Goal: Task Accomplishment & Management: Use online tool/utility

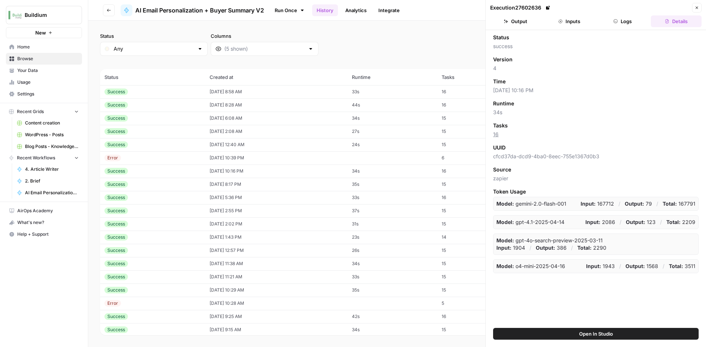
click at [231, 118] on td "08/15/25 at 6:08 AM" at bounding box center [276, 118] width 142 height 13
click at [504, 18] on button "Output" at bounding box center [515, 21] width 51 height 12
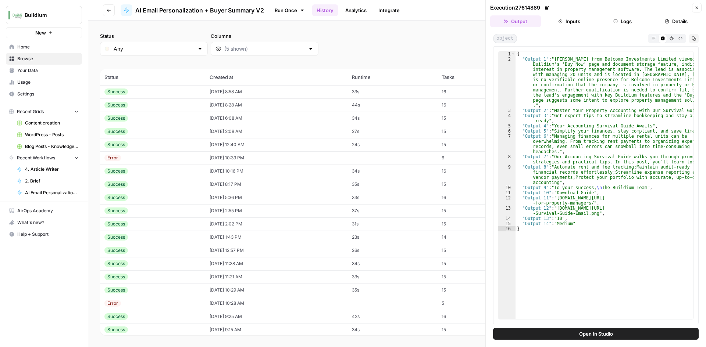
click at [143, 106] on div "Success" at bounding box center [152, 105] width 96 height 7
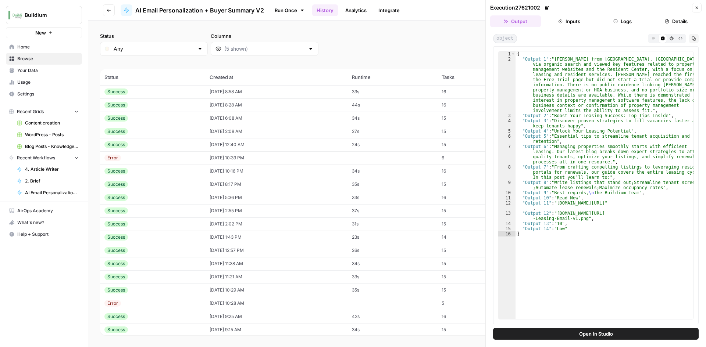
type textarea "**********"
drag, startPoint x: 689, startPoint y: 204, endPoint x: 555, endPoint y: 203, distance: 133.8
click at [555, 203] on div "{ "Output 1" : "Johney Delva from Dallas, TX, visited Buildium’s website via or…" at bounding box center [604, 190] width 178 height 278
click at [178, 91] on div "Success" at bounding box center [152, 92] width 96 height 7
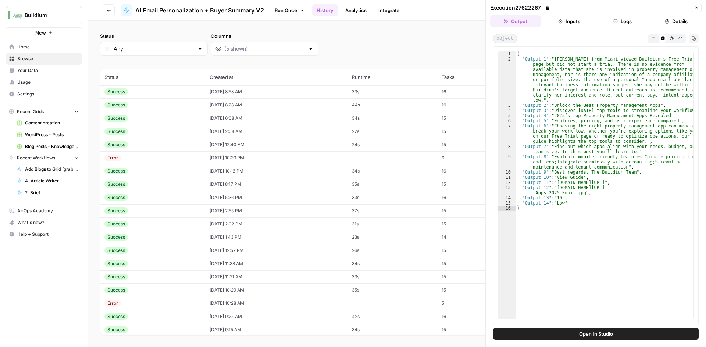
type textarea "**********"
drag, startPoint x: 555, startPoint y: 189, endPoint x: 579, endPoint y: 193, distance: 23.9
click at [579, 193] on div "{ "Output 1" : "LaShawna Adams from Miami viewed Buildium's Free Trial page but…" at bounding box center [604, 190] width 178 height 278
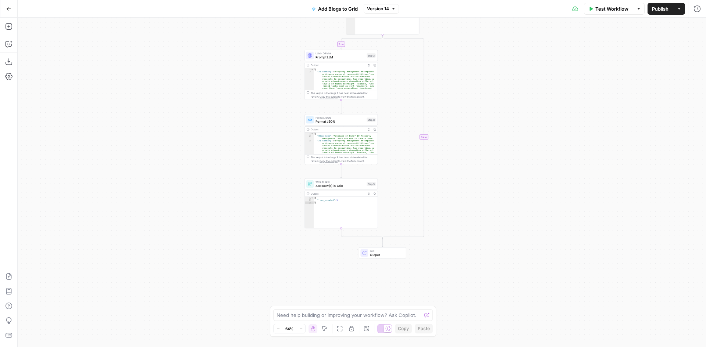
click at [11, 10] on button "Go Back" at bounding box center [8, 8] width 13 height 13
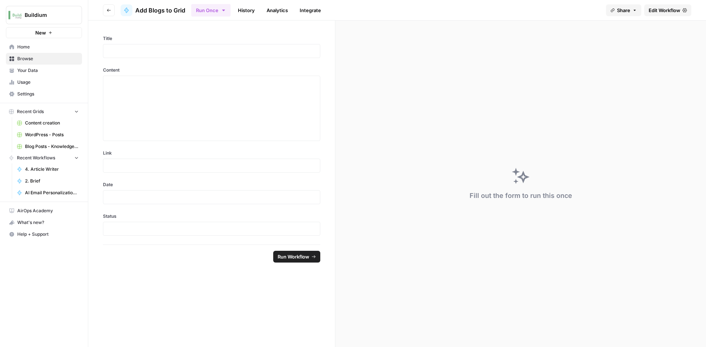
click at [110, 9] on icon "button" at bounding box center [109, 10] width 4 height 4
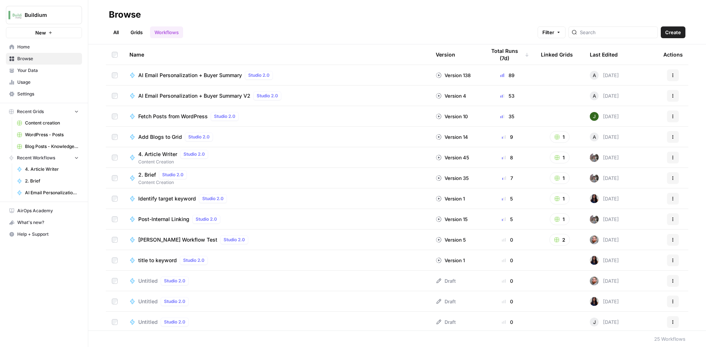
click at [671, 137] on icon "button" at bounding box center [673, 137] width 4 height 4
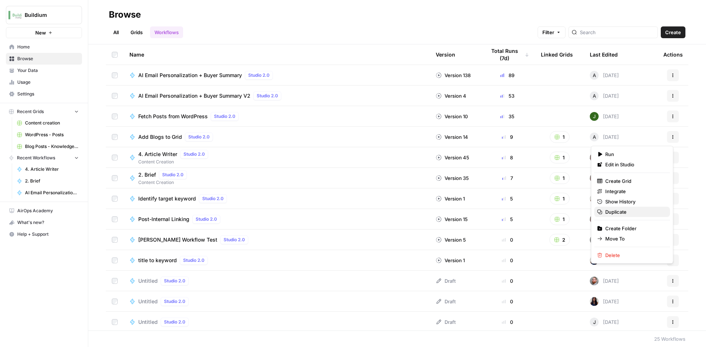
click at [614, 215] on span "Duplicate" at bounding box center [634, 211] width 59 height 7
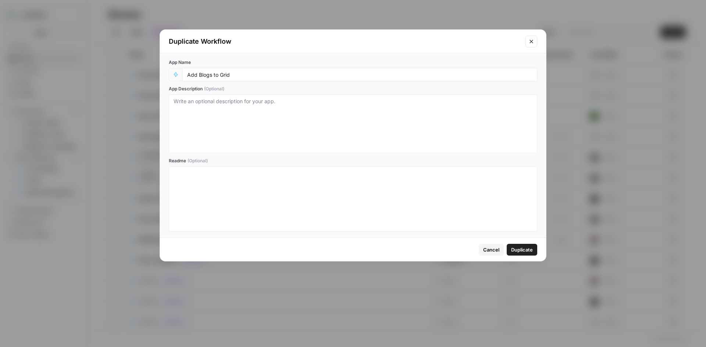
click at [240, 76] on input "Add Blogs to Grid" at bounding box center [359, 74] width 345 height 7
type input "Add Blogs to Grid (grab Getty image)"
click at [519, 251] on span "Duplicate" at bounding box center [522, 249] width 22 height 7
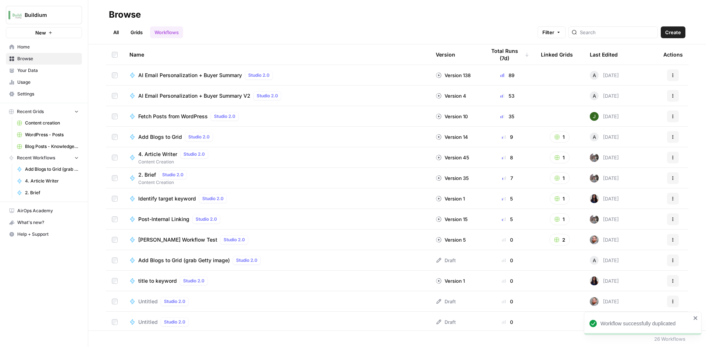
click at [173, 263] on span "Add Blogs to Grid (grab Getty image)" at bounding box center [184, 260] width 92 height 7
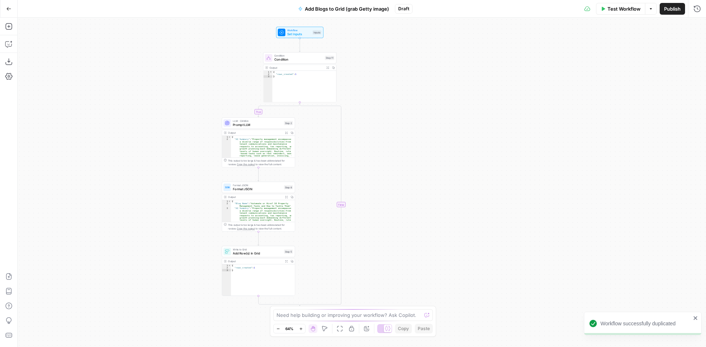
drag, startPoint x: 478, startPoint y: 147, endPoint x: 408, endPoint y: 140, distance: 69.8
click at [408, 140] on div "true false Workflow Set Inputs Inputs Condition Condition Step 11 Output Expand…" at bounding box center [362, 183] width 688 height 330
click at [241, 124] on span "Prompt LLM" at bounding box center [257, 124] width 49 height 5
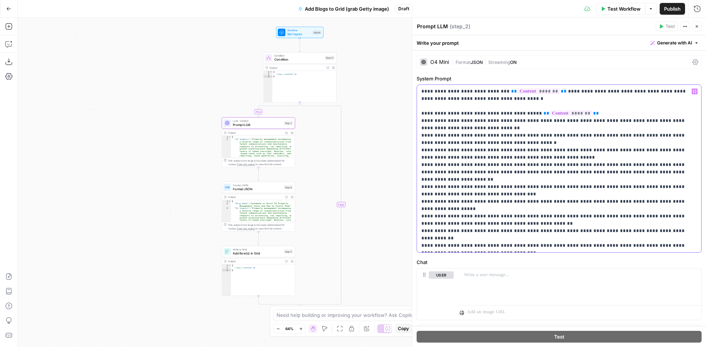
click at [422, 115] on p "**********" at bounding box center [556, 169] width 270 height 162
click at [371, 173] on div "true false Workflow Set Inputs Inputs Condition Condition Step 11 Output Expand…" at bounding box center [362, 183] width 688 height 330
click at [3, 24] on button "Add Steps" at bounding box center [9, 27] width 12 height 12
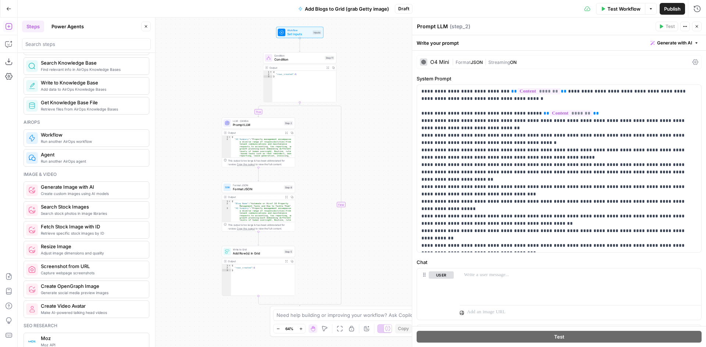
scroll to position [478, 0]
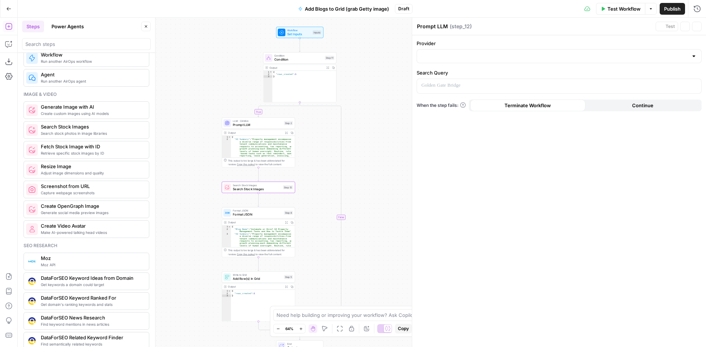
type textarea "Search Stock Images"
click at [689, 56] on div at bounding box center [559, 56] width 285 height 14
click at [518, 78] on button "Getty" at bounding box center [559, 74] width 278 height 10
type input "Getty"
click at [441, 90] on div at bounding box center [553, 86] width 272 height 14
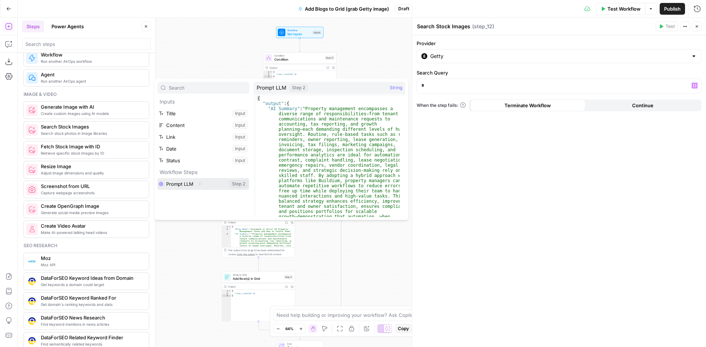
click at [197, 183] on button "Expand" at bounding box center [200, 184] width 10 height 10
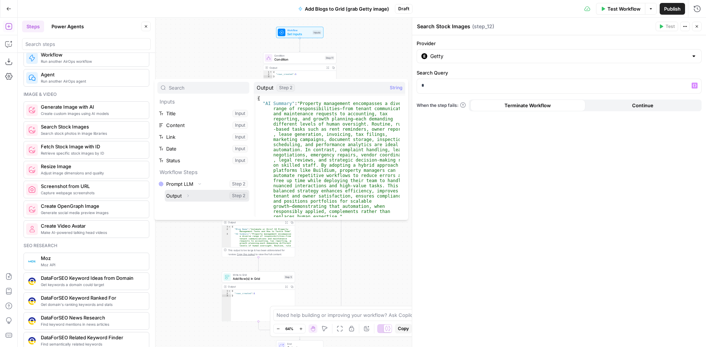
click at [189, 193] on button "Expand" at bounding box center [188, 196] width 10 height 10
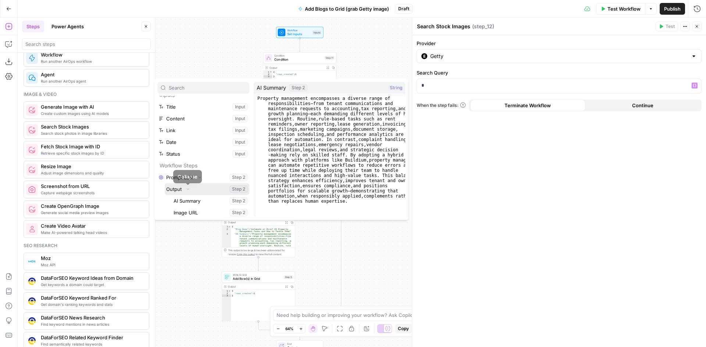
scroll to position [8, 0]
click at [189, 197] on button "Select variable AI Summary" at bounding box center [210, 200] width 77 height 12
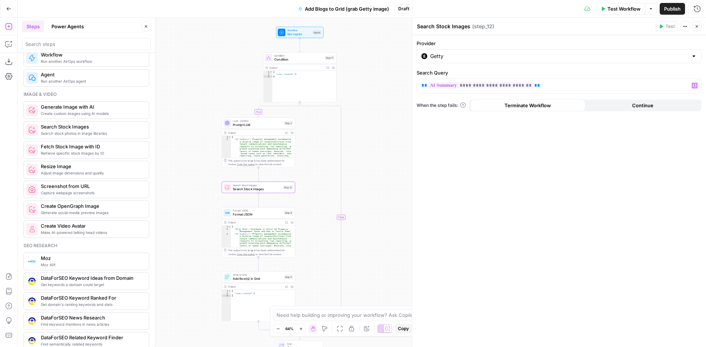
click at [260, 122] on span "LLM · O4 Mini" at bounding box center [257, 121] width 49 height 4
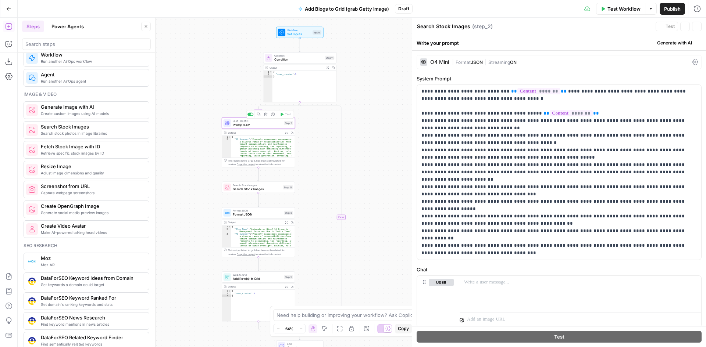
type textarea "Prompt LLM"
drag, startPoint x: 421, startPoint y: 114, endPoint x: 580, endPoint y: 287, distance: 235.2
click at [0, 0] on form "**********" at bounding box center [0, 0] width 0 height 0
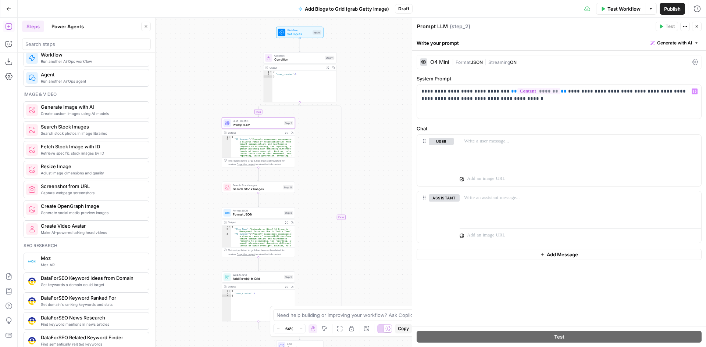
click at [593, 62] on div "| Format JSON | Streaming ON" at bounding box center [570, 62] width 237 height 7
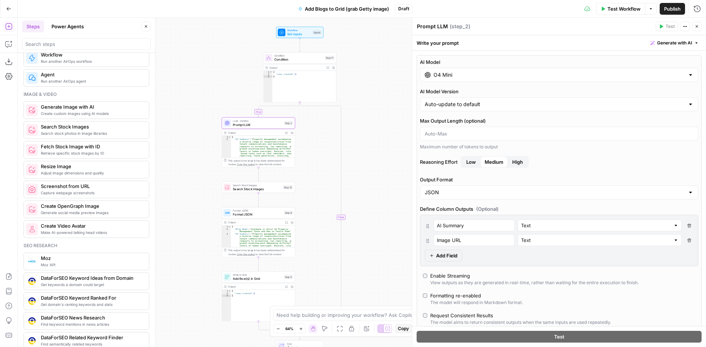
click at [685, 242] on button "Delete Field" at bounding box center [689, 241] width 9 height 12
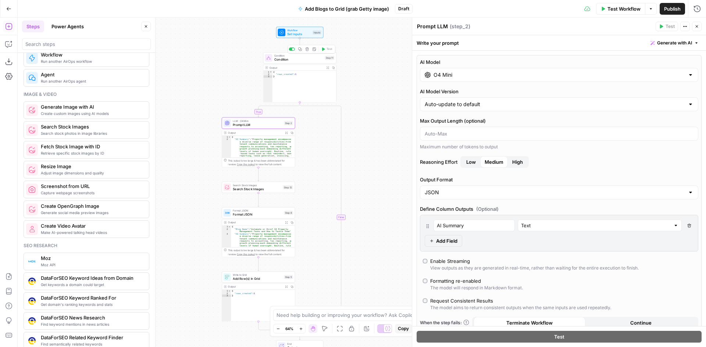
click at [292, 60] on span "Condition" at bounding box center [298, 59] width 49 height 5
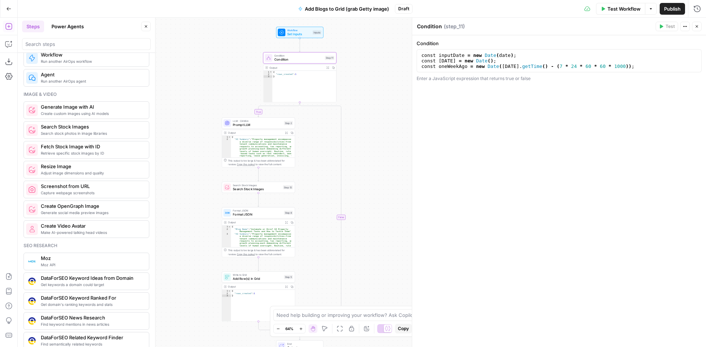
click at [251, 215] on span "Format JSON" at bounding box center [257, 214] width 49 height 5
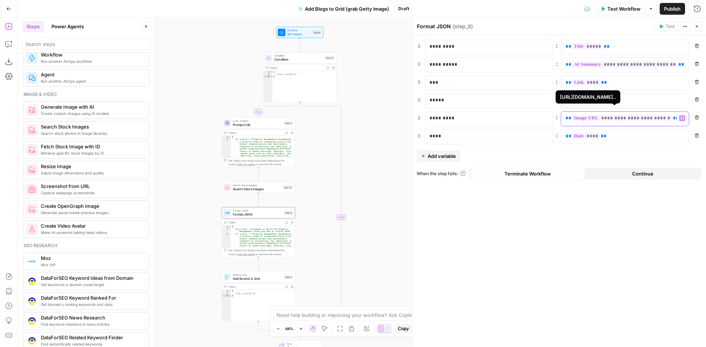
drag, startPoint x: 673, startPoint y: 120, endPoint x: 568, endPoint y: 119, distance: 105.5
click at [568, 119] on p "**********" at bounding box center [618, 118] width 107 height 7
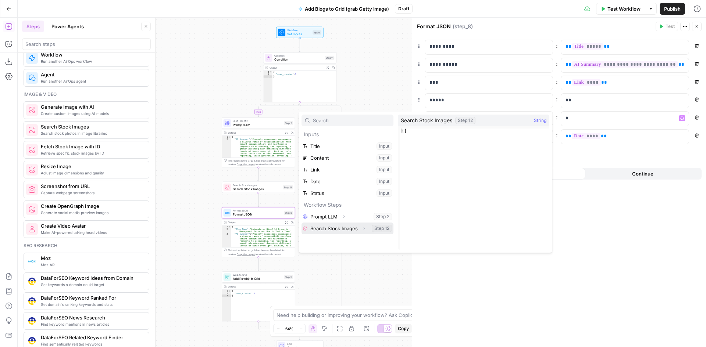
click at [366, 228] on button "Expand" at bounding box center [364, 229] width 10 height 10
click at [357, 240] on button "Select variable Output" at bounding box center [351, 241] width 85 height 12
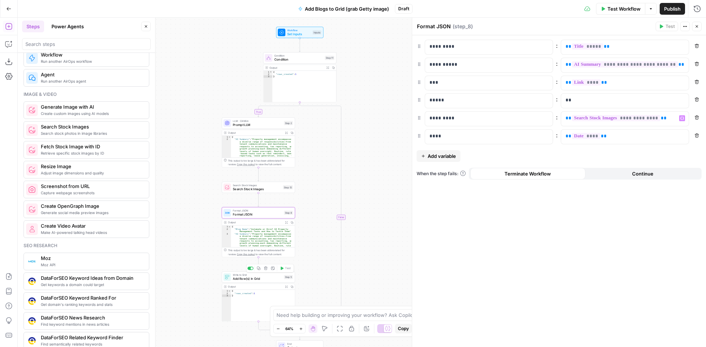
click at [242, 280] on span "Add Row(s) in Grid" at bounding box center [257, 279] width 49 height 5
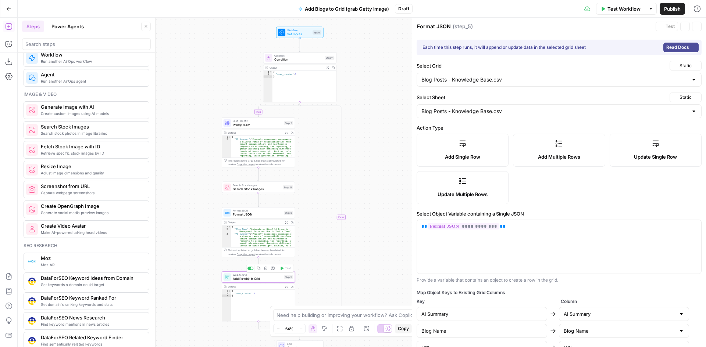
type textarea "Add Row(s) in Grid"
drag, startPoint x: 373, startPoint y: 279, endPoint x: 370, endPoint y: 200, distance: 79.1
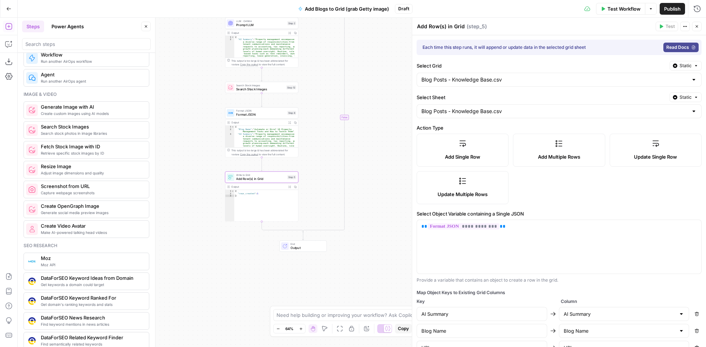
drag, startPoint x: 370, startPoint y: 200, endPoint x: 259, endPoint y: 185, distance: 112.5
click at [369, 181] on div "true false Workflow Set Inputs Inputs Condition Condition Step 11 Output Expand…" at bounding box center [362, 183] width 688 height 330
click at [254, 168] on div at bounding box center [255, 167] width 2 height 2
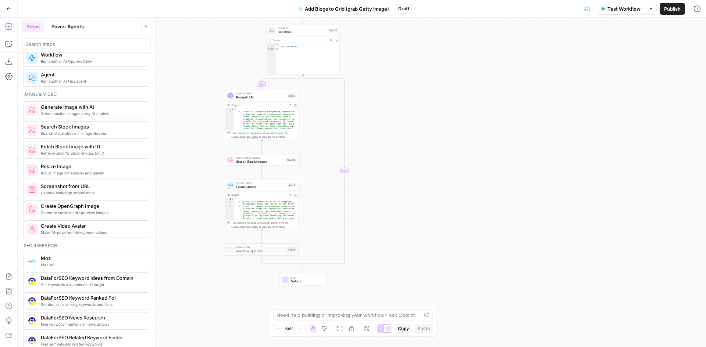
click at [636, 8] on span "Test Workflow" at bounding box center [623, 8] width 33 height 7
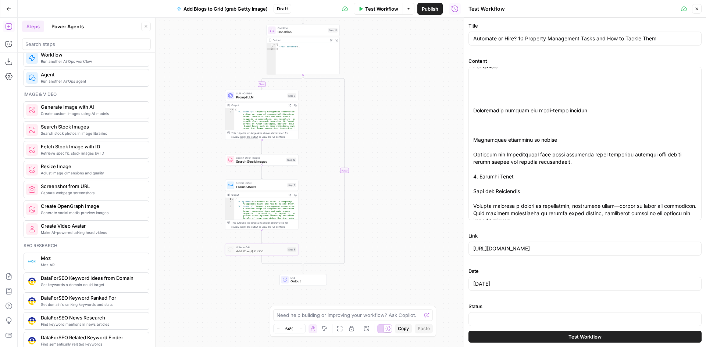
scroll to position [7, 0]
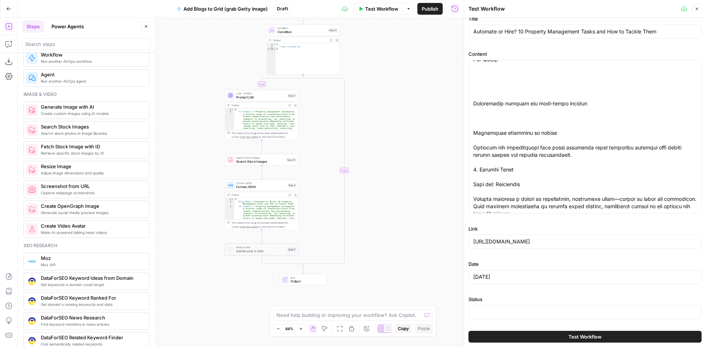
click at [548, 339] on button "Test Workflow" at bounding box center [584, 337] width 233 height 12
click at [513, 310] on input "Status" at bounding box center [585, 312] width 224 height 7
type input "Published"
click at [502, 297] on label "Status" at bounding box center [584, 299] width 233 height 7
click at [502, 309] on input "Published" at bounding box center [585, 312] width 224 height 7
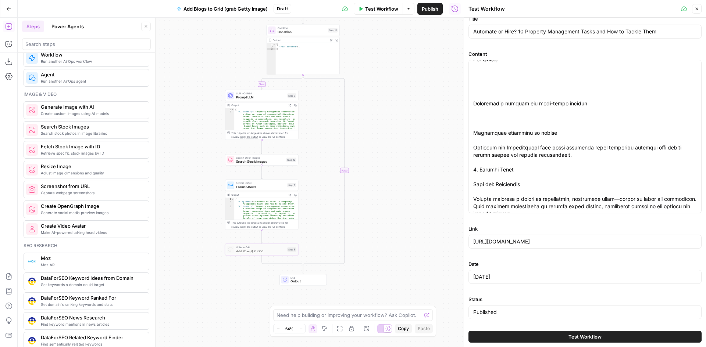
click at [529, 337] on button "Test Workflow" at bounding box center [584, 337] width 233 height 12
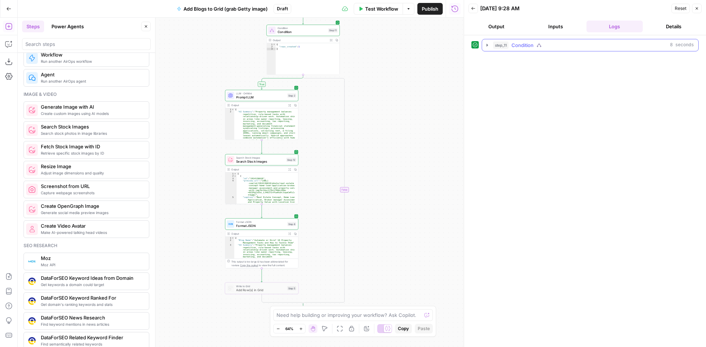
click at [487, 46] on icon "button" at bounding box center [487, 45] width 6 height 6
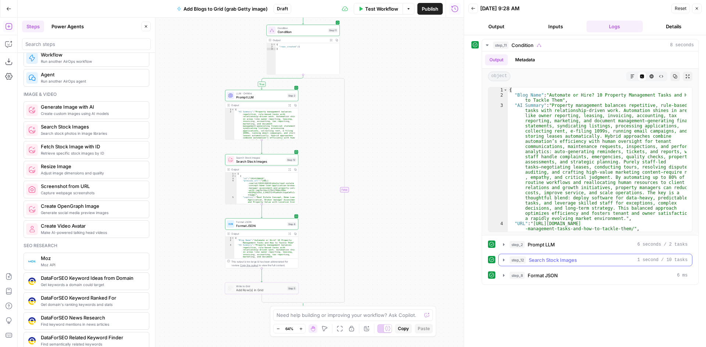
click at [505, 259] on icon "button" at bounding box center [504, 260] width 6 height 6
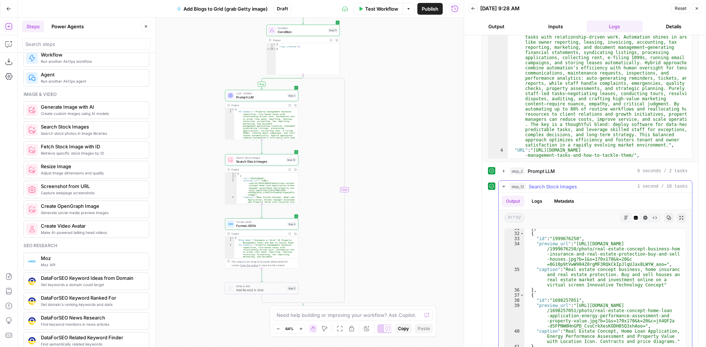
scroll to position [485, 0]
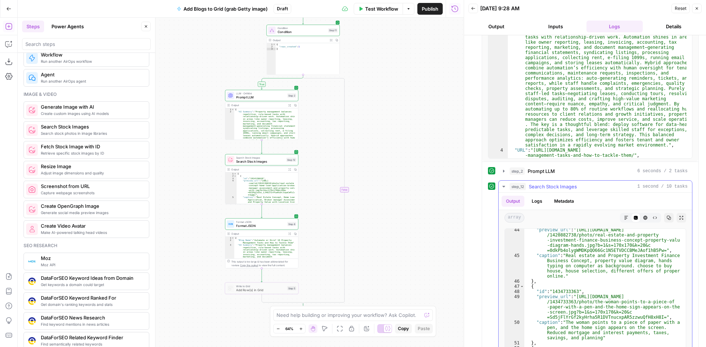
click at [503, 186] on icon "button" at bounding box center [503, 186] width 3 height 1
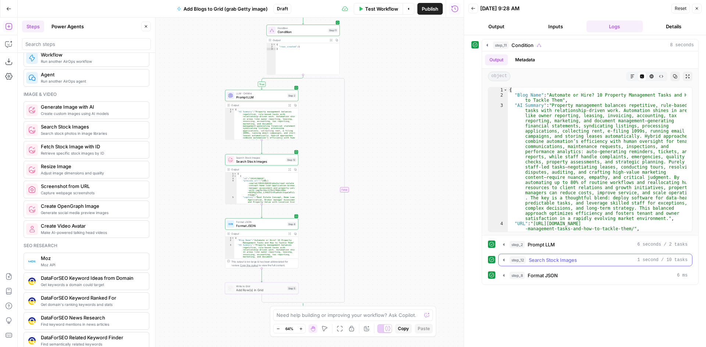
scroll to position [0, 0]
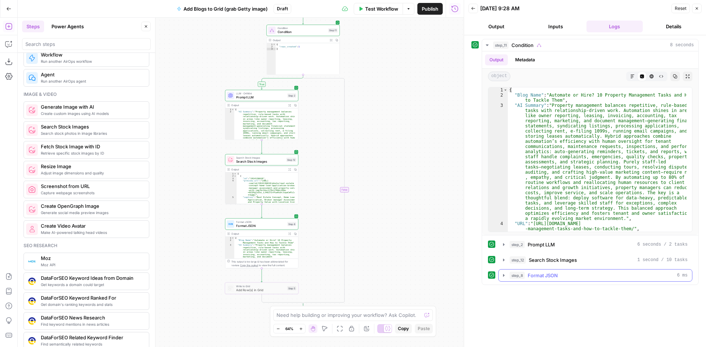
click at [504, 275] on icon "button" at bounding box center [504, 276] width 6 height 6
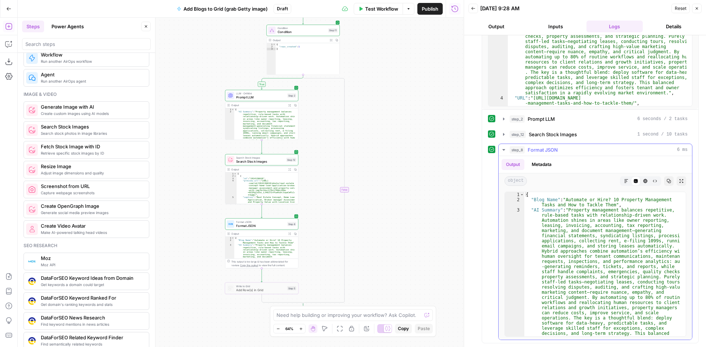
click at [505, 151] on icon "button" at bounding box center [504, 150] width 6 height 6
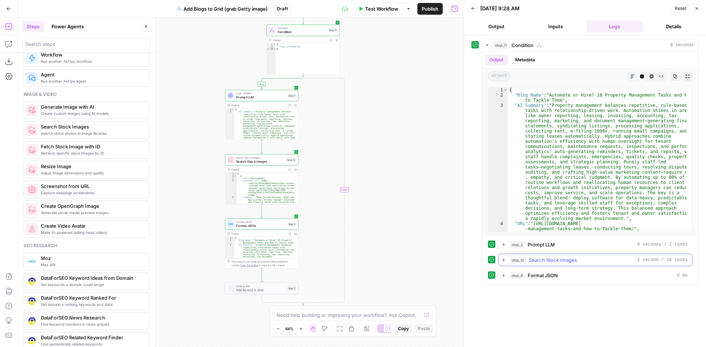
click at [503, 261] on icon "button" at bounding box center [504, 260] width 6 height 6
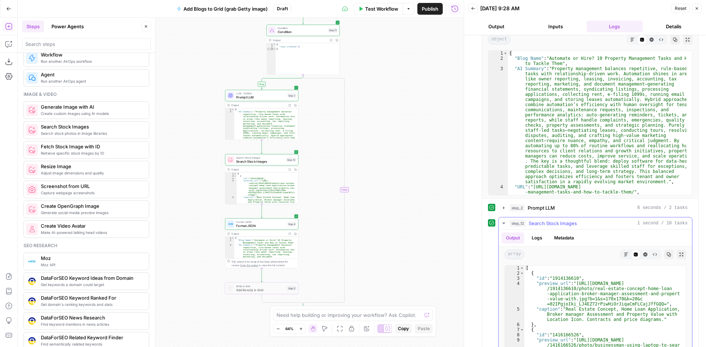
scroll to position [66, 0]
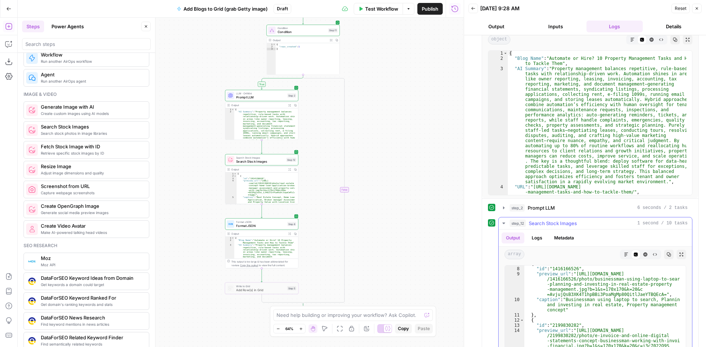
click at [538, 240] on button "Logs" at bounding box center [536, 238] width 19 height 11
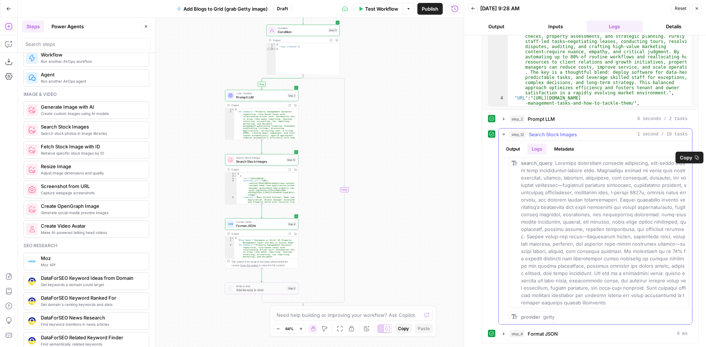
scroll to position [27, 0]
click at [560, 150] on button "Metadata" at bounding box center [564, 149] width 29 height 11
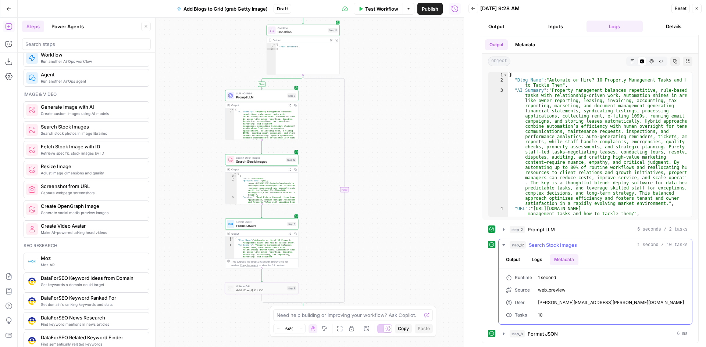
click at [511, 261] on button "Output" at bounding box center [512, 259] width 23 height 11
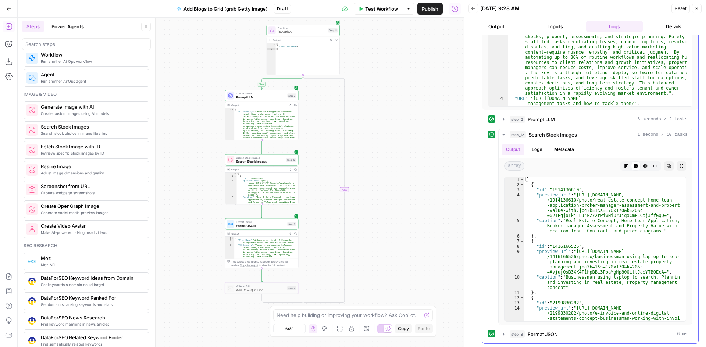
scroll to position [126, 0]
click at [576, 194] on div "[ { "id" : "1914136610" , "preview_url" : "https://media.gettyimages.com/id /19…" at bounding box center [602, 264] width 156 height 175
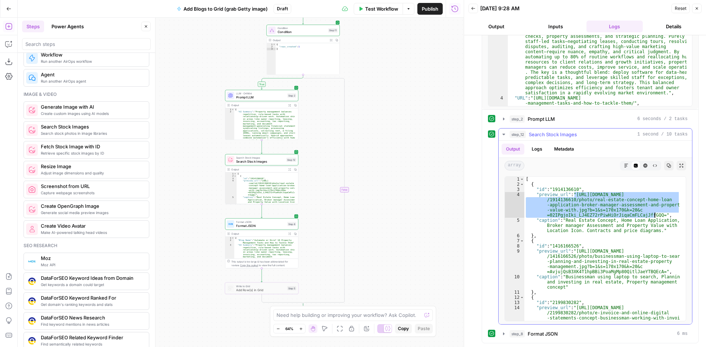
drag, startPoint x: 573, startPoint y: 194, endPoint x: 654, endPoint y: 216, distance: 83.3
click at [654, 216] on div "[ { "id" : "1914136610" , "preview_url" : "https://media.gettyimages.com/id /19…" at bounding box center [602, 264] width 156 height 175
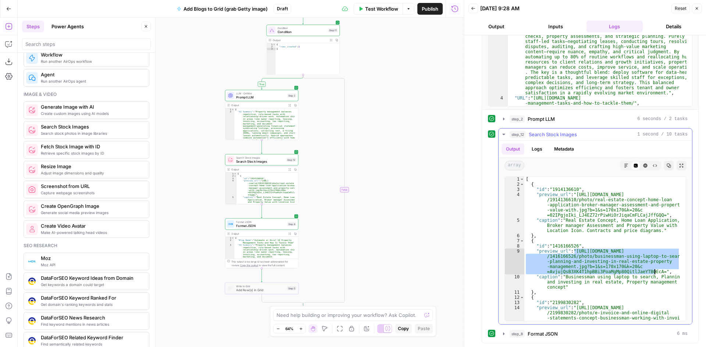
drag, startPoint x: 575, startPoint y: 251, endPoint x: 655, endPoint y: 274, distance: 83.2
click at [655, 274] on div "[ { "id" : "1914136610" , "preview_url" : "https://media.gettyimages.com/id /19…" at bounding box center [602, 264] width 156 height 175
type textarea "**********"
click at [262, 158] on span "Search Stock Images" at bounding box center [260, 158] width 48 height 4
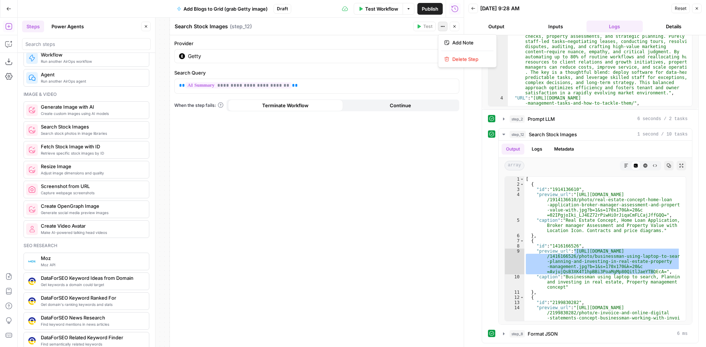
click at [442, 28] on icon "button" at bounding box center [442, 26] width 4 height 4
click at [357, 195] on div "**********" at bounding box center [317, 191] width 294 height 312
click at [504, 136] on icon "button" at bounding box center [504, 135] width 6 height 6
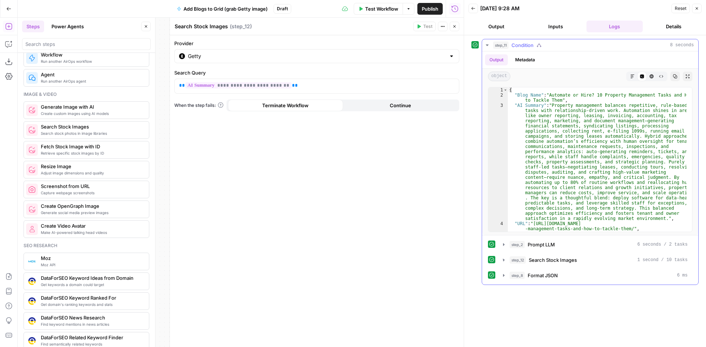
scroll to position [0, 0]
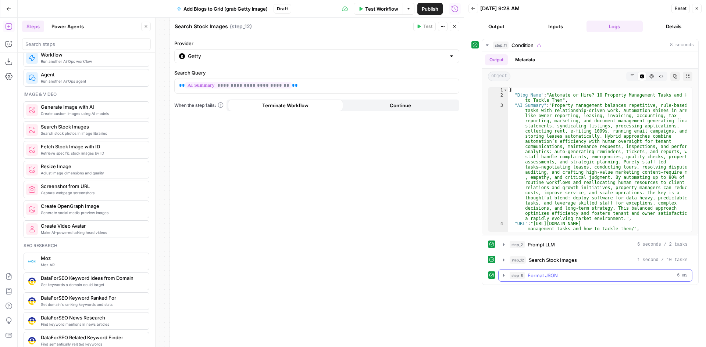
click at [505, 278] on icon "button" at bounding box center [504, 276] width 6 height 6
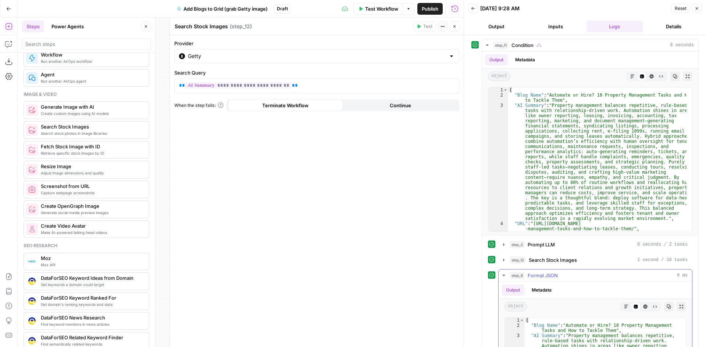
click at [504, 277] on icon "button" at bounding box center [504, 276] width 6 height 6
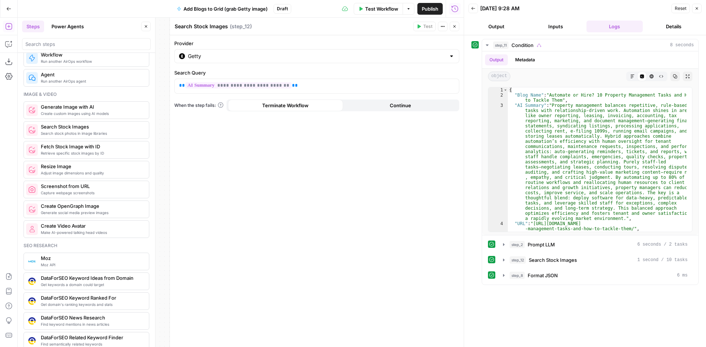
click at [454, 26] on icon "button" at bounding box center [454, 26] width 3 height 3
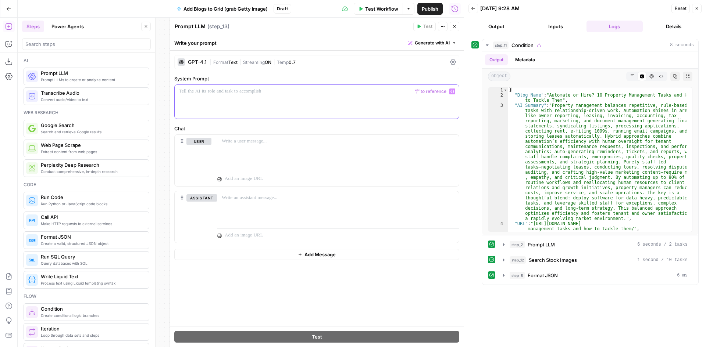
click at [229, 94] on p at bounding box center [316, 91] width 275 height 7
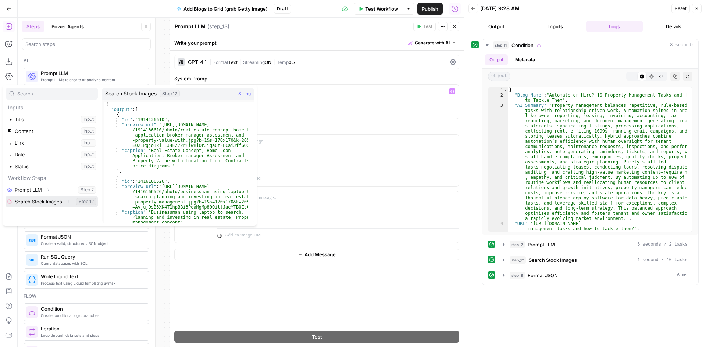
click at [69, 200] on icon "button" at bounding box center [68, 202] width 4 height 4
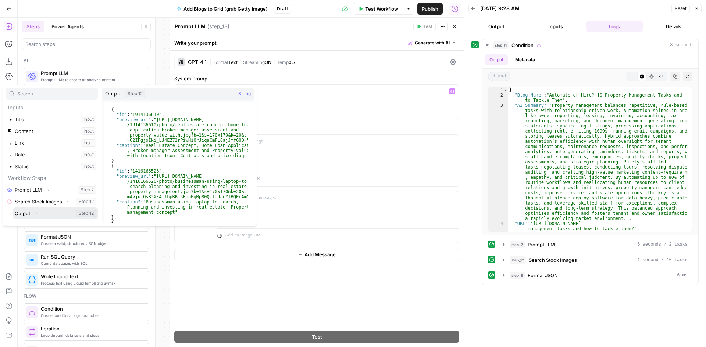
click at [25, 215] on button "Select variable Output" at bounding box center [55, 214] width 85 height 12
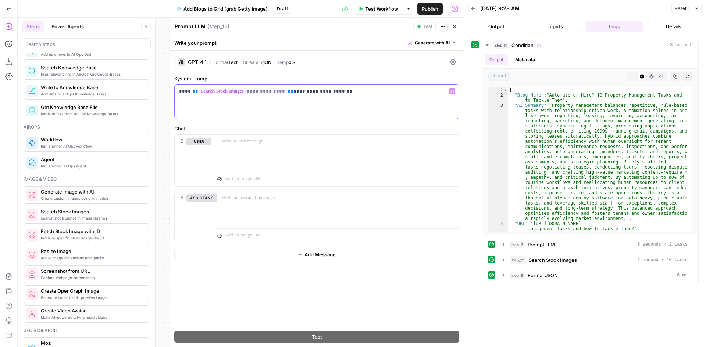
scroll to position [404, 0]
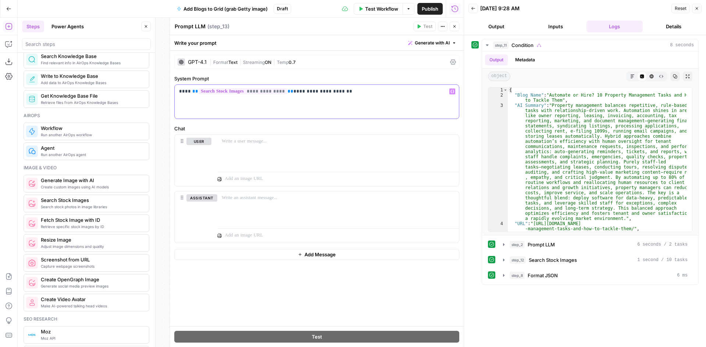
drag, startPoint x: 308, startPoint y: 92, endPoint x: 296, endPoint y: 93, distance: 11.8
click at [296, 93] on p "**********" at bounding box center [316, 91] width 275 height 7
click at [310, 93] on p "**********" at bounding box center [316, 91] width 275 height 7
click at [351, 91] on p "**********" at bounding box center [316, 91] width 275 height 7
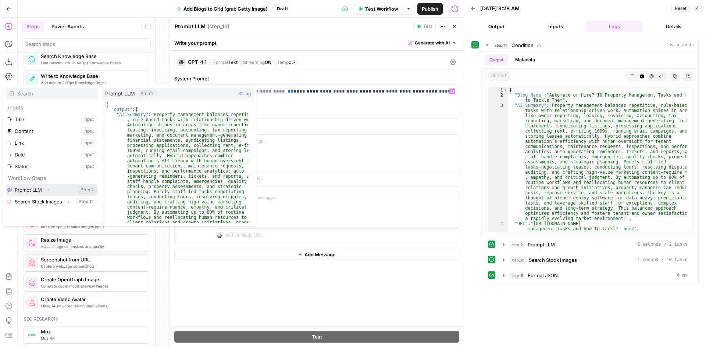
click at [49, 189] on icon "button" at bounding box center [48, 190] width 4 height 4
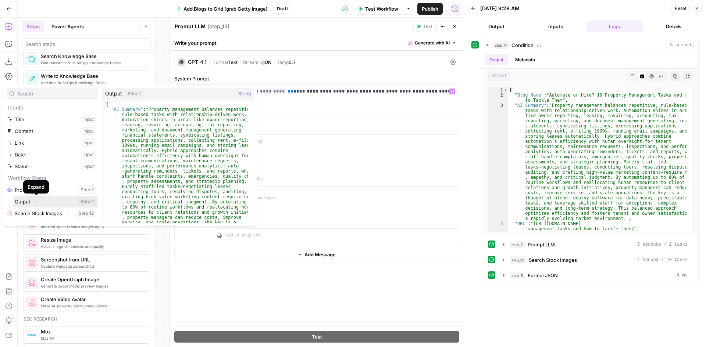
click at [35, 202] on icon "button" at bounding box center [36, 202] width 4 height 4
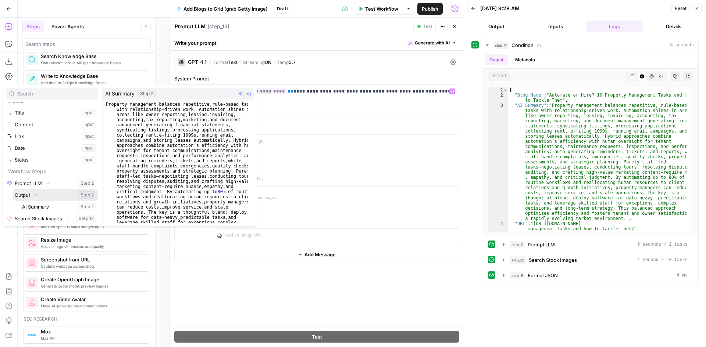
scroll to position [8, 0]
click at [40, 204] on button "Select variable AI Summary" at bounding box center [59, 206] width 77 height 12
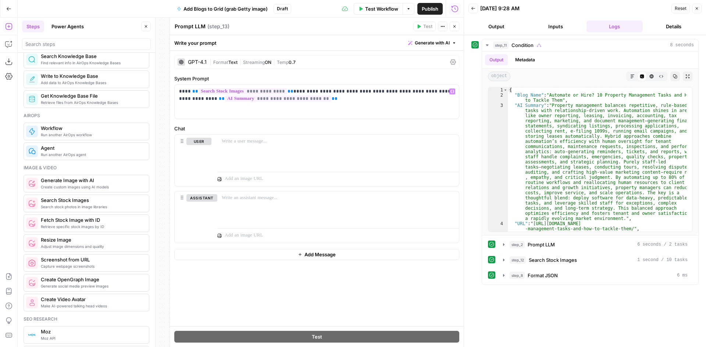
click at [356, 60] on div "| Format Text | Streaming ON | Temp 0.7" at bounding box center [328, 62] width 237 height 7
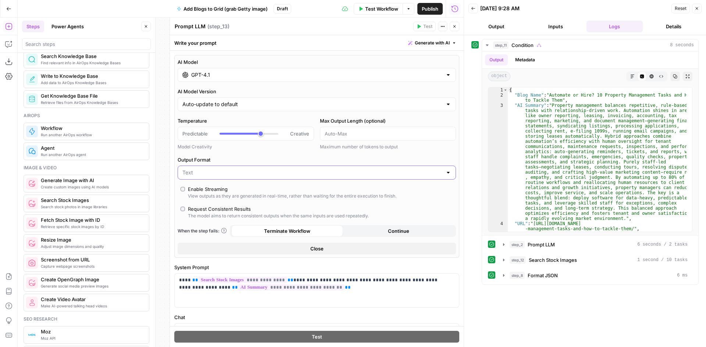
click at [254, 174] on input "Output Format" at bounding box center [312, 172] width 260 height 7
click at [218, 201] on span "JSON" at bounding box center [312, 201] width 257 height 7
type input "JSON"
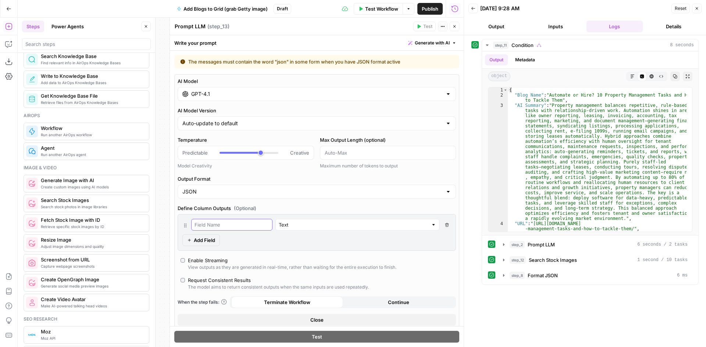
click at [229, 224] on input "text" at bounding box center [231, 224] width 75 height 7
type input "Image Link"
click at [269, 241] on div "Image Link Text Delete Field Add Field" at bounding box center [317, 232] width 278 height 37
click at [362, 226] on input "text" at bounding box center [353, 224] width 149 height 7
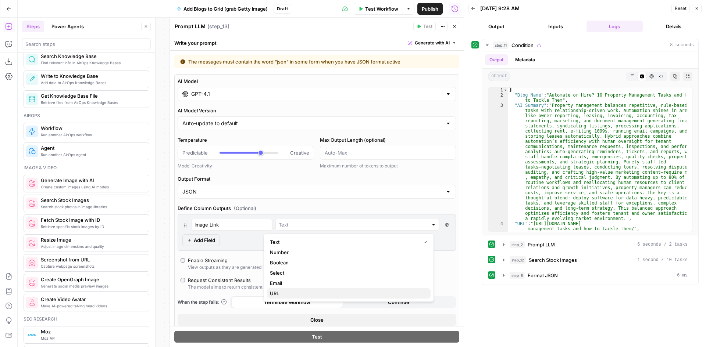
drag, startPoint x: 278, startPoint y: 297, endPoint x: 272, endPoint y: 287, distance: 11.7
click at [277, 297] on span "URL" at bounding box center [347, 293] width 155 height 7
type input "URL"
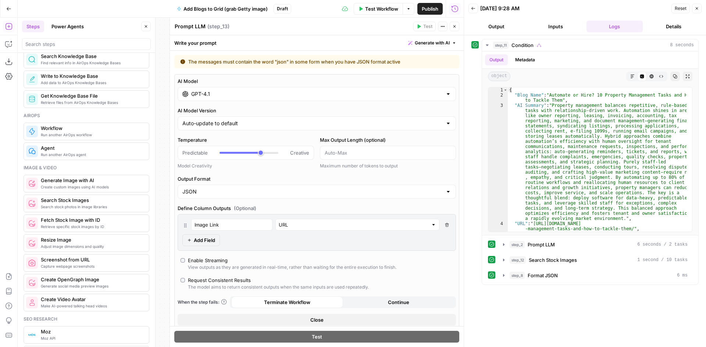
click at [258, 245] on div "Image Link URL Delete Field Add Field" at bounding box center [317, 232] width 278 height 37
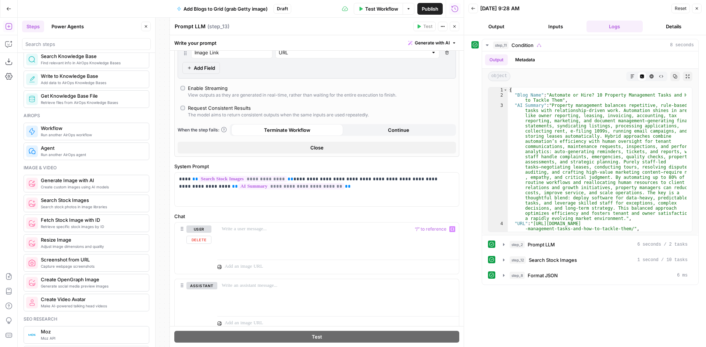
scroll to position [199, 0]
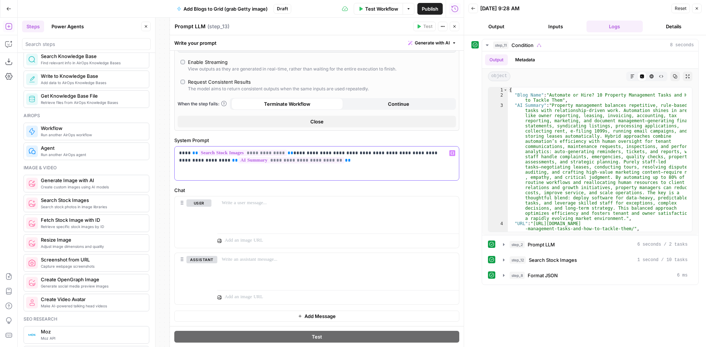
click at [298, 162] on p "**********" at bounding box center [314, 157] width 270 height 15
click at [422, 164] on p "**********" at bounding box center [314, 157] width 270 height 15
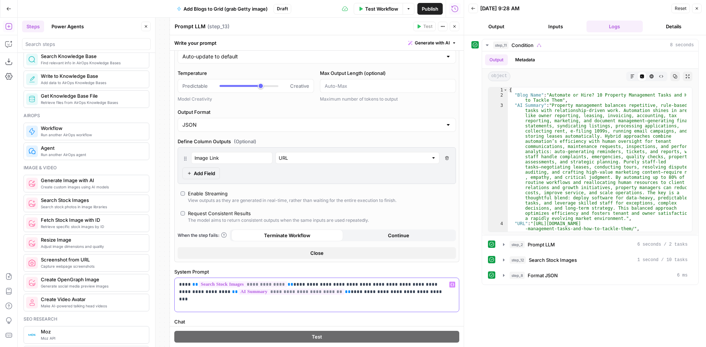
scroll to position [0, 0]
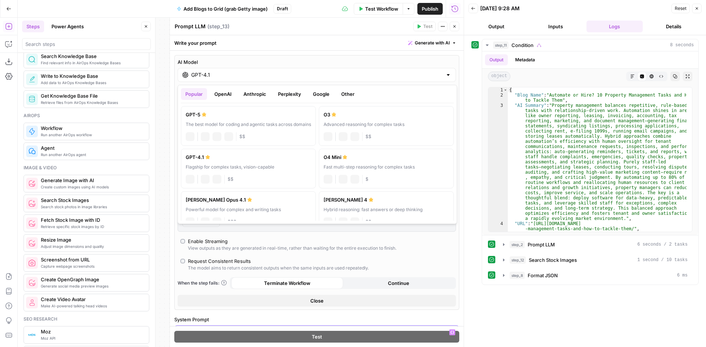
click at [309, 79] on div "GPT-4.1" at bounding box center [317, 75] width 278 height 14
click at [393, 164] on label "O4 Mini Fast multi-step reasoning for complex tasks chat Vision Capabilities JS…" at bounding box center [386, 169] width 135 height 40
type input "O4 Mini"
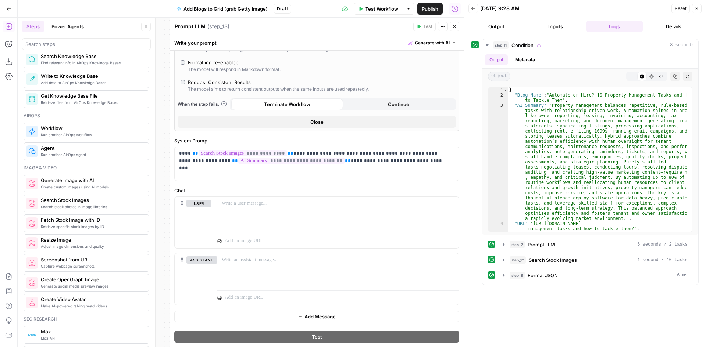
scroll to position [219, 0]
click at [455, 25] on icon "button" at bounding box center [454, 26] width 3 height 3
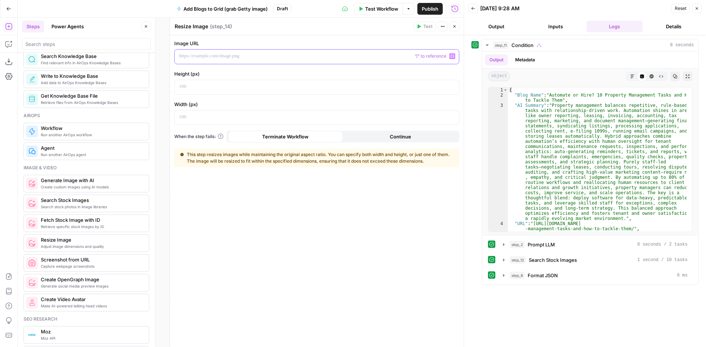
click at [215, 57] on p at bounding box center [311, 56] width 264 height 7
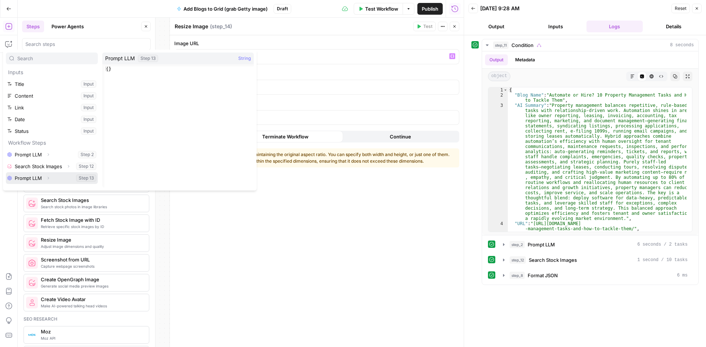
click at [47, 179] on icon "button" at bounding box center [48, 178] width 4 height 4
click at [30, 182] on button "Select variable Output" at bounding box center [55, 182] width 85 height 12
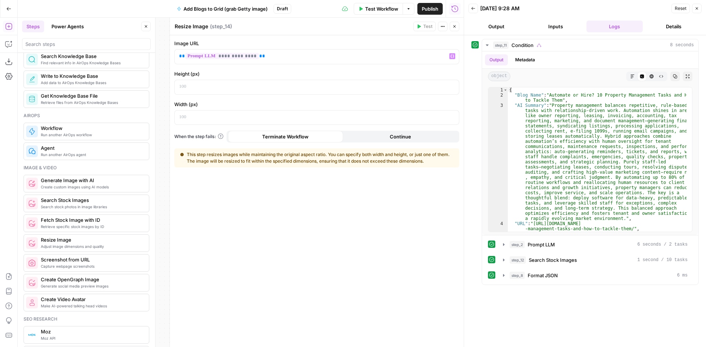
click at [252, 236] on div "**********" at bounding box center [317, 191] width 294 height 312
click at [218, 89] on p at bounding box center [311, 86] width 264 height 7
click at [201, 117] on p at bounding box center [311, 117] width 264 height 7
click at [207, 187] on div "**********" at bounding box center [317, 191] width 294 height 312
click at [455, 27] on icon "button" at bounding box center [454, 26] width 4 height 4
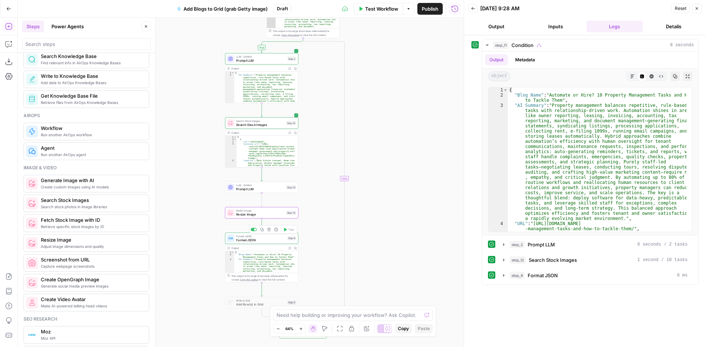
click at [256, 239] on span "Format JSON" at bounding box center [260, 240] width 49 height 5
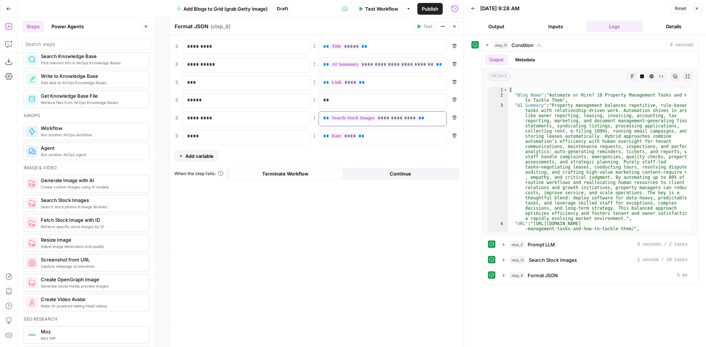
click at [422, 122] on div "**********" at bounding box center [377, 119] width 116 height 14
drag, startPoint x: 422, startPoint y: 120, endPoint x: 322, endPoint y: 122, distance: 99.7
click at [322, 122] on div "**********" at bounding box center [377, 119] width 116 height 14
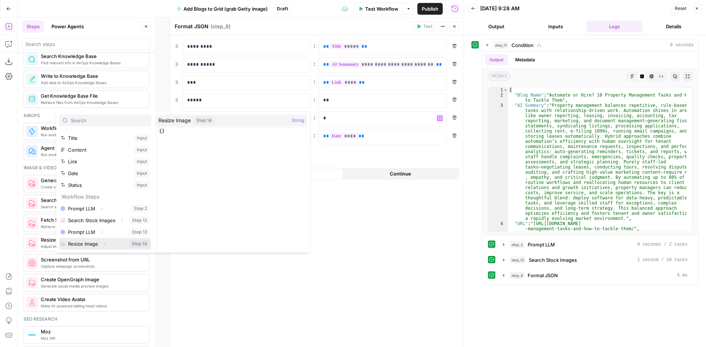
click at [97, 246] on button "Select variable Resize Image" at bounding box center [105, 244] width 92 height 12
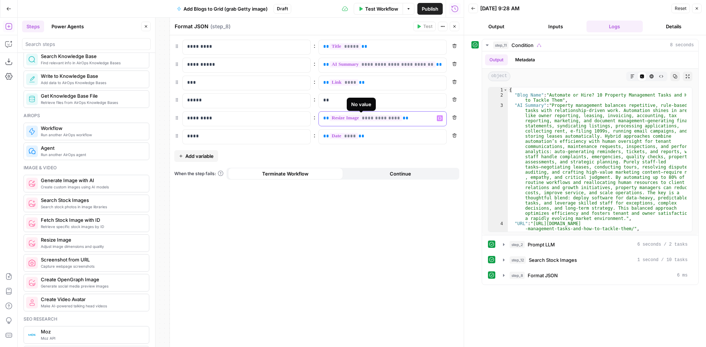
drag, startPoint x: 389, startPoint y: 119, endPoint x: 333, endPoint y: 118, distance: 55.5
click at [333, 118] on p "**********" at bounding box center [376, 118] width 107 height 7
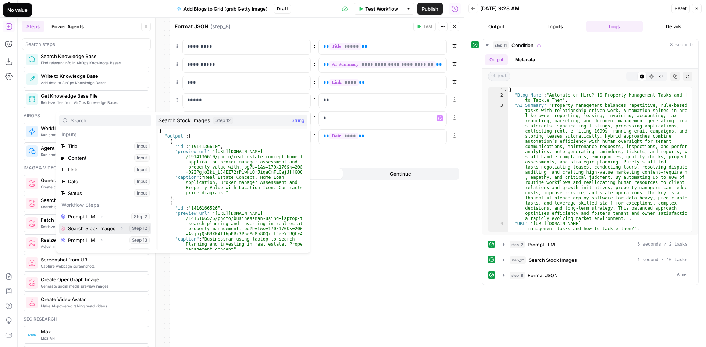
click at [119, 227] on icon "button" at bounding box center [121, 228] width 4 height 4
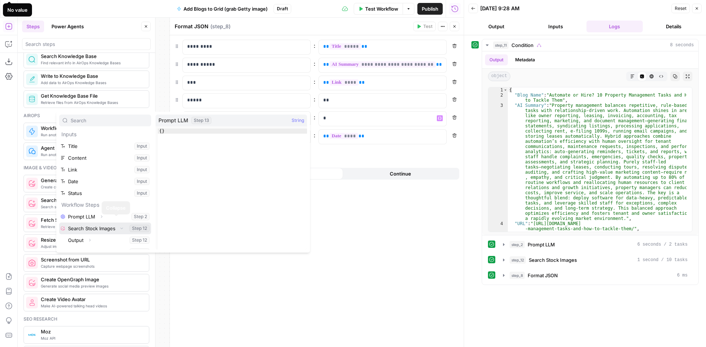
scroll to position [20, 0]
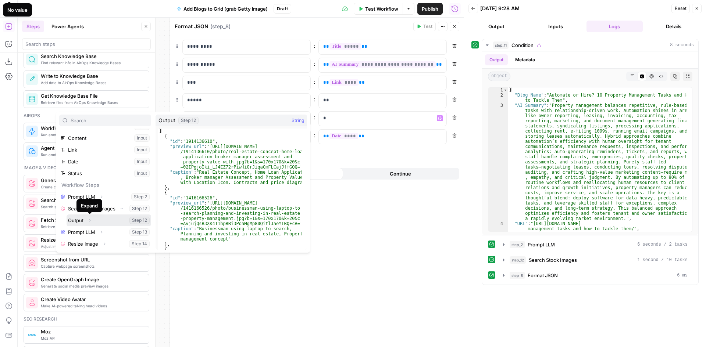
click at [89, 220] on icon "button" at bounding box center [89, 220] width 4 height 4
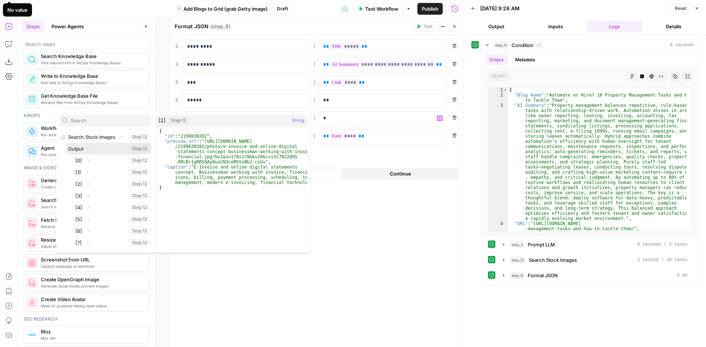
scroll to position [79, 0]
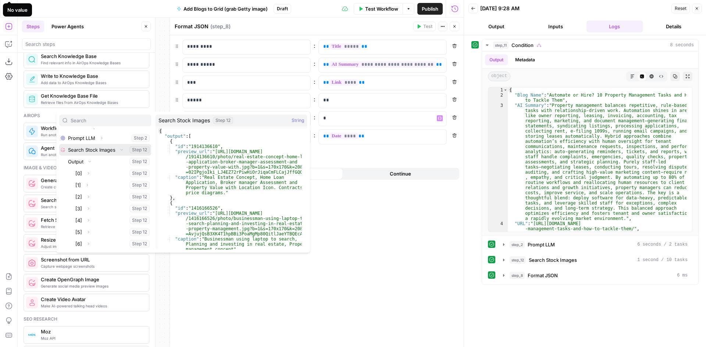
click at [119, 150] on icon "button" at bounding box center [121, 150] width 4 height 4
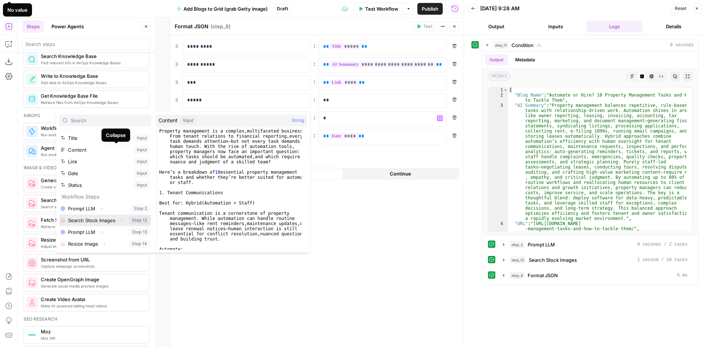
scroll to position [8, 0]
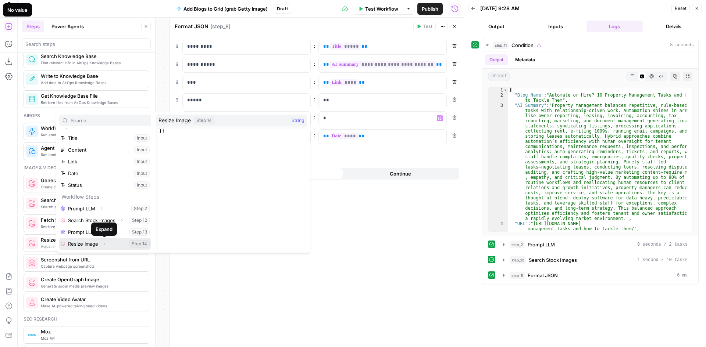
click at [105, 246] on icon "button" at bounding box center [104, 244] width 4 height 4
click at [81, 244] on button "Select variable Output" at bounding box center [109, 244] width 85 height 12
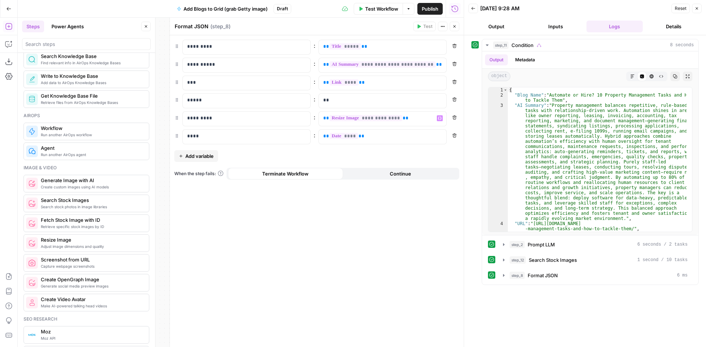
click at [308, 279] on div "**********" at bounding box center [317, 191] width 294 height 312
click at [388, 10] on span "Test Workflow" at bounding box center [381, 8] width 33 height 7
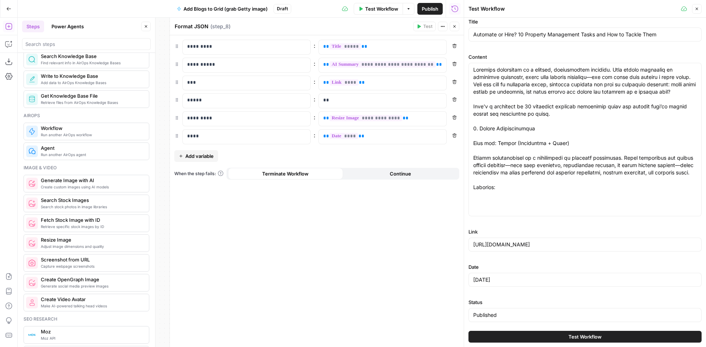
scroll to position [7, 0]
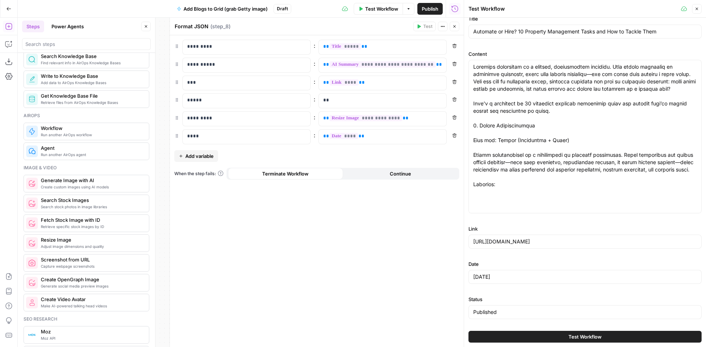
click at [517, 335] on button "Test Workflow" at bounding box center [584, 337] width 233 height 12
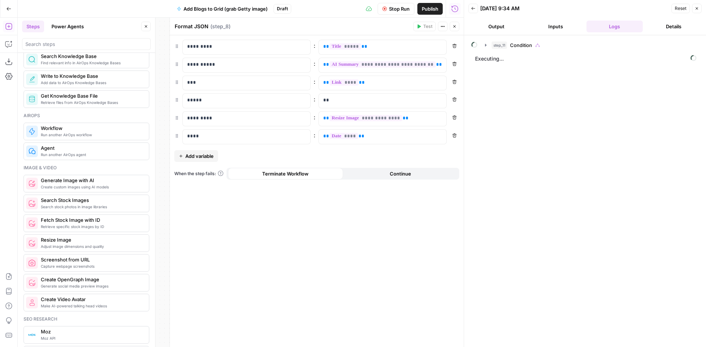
click at [452, 26] on button "Close" at bounding box center [455, 27] width 10 height 10
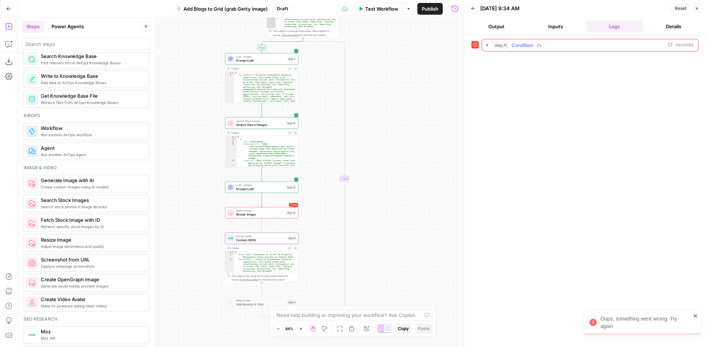
click at [486, 46] on icon "button" at bounding box center [486, 45] width 1 height 3
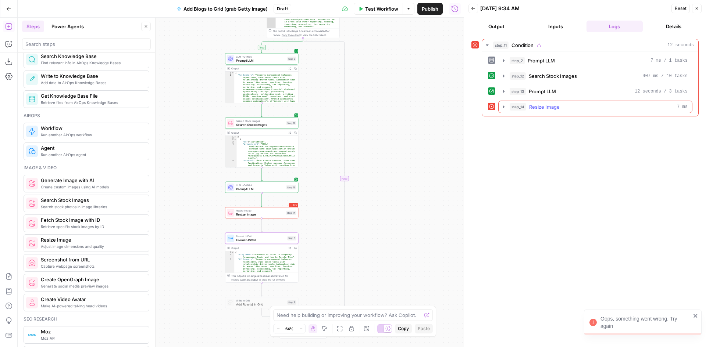
click at [504, 107] on icon "button" at bounding box center [503, 107] width 1 height 3
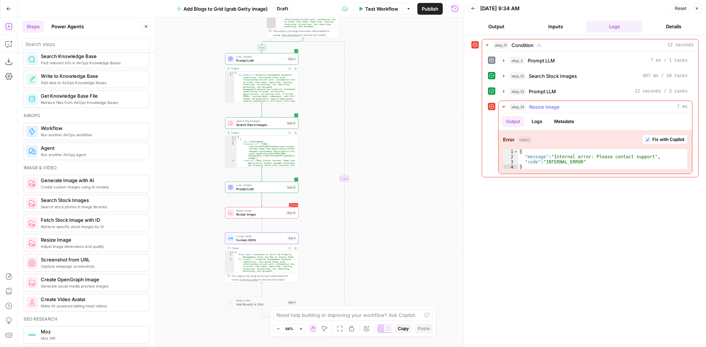
click at [540, 124] on button "Logs" at bounding box center [536, 121] width 19 height 11
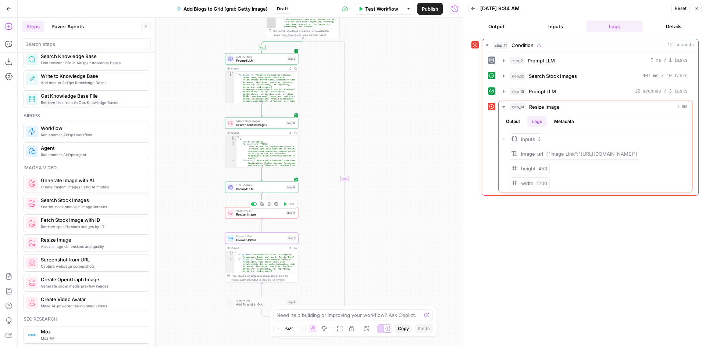
click at [262, 215] on span "Resize Image" at bounding box center [260, 214] width 48 height 5
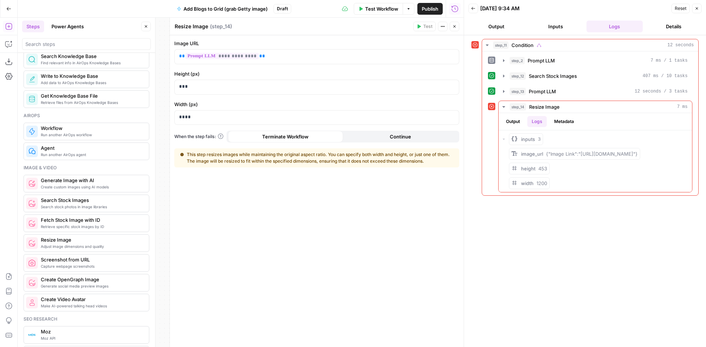
click at [453, 26] on icon "button" at bounding box center [454, 26] width 4 height 4
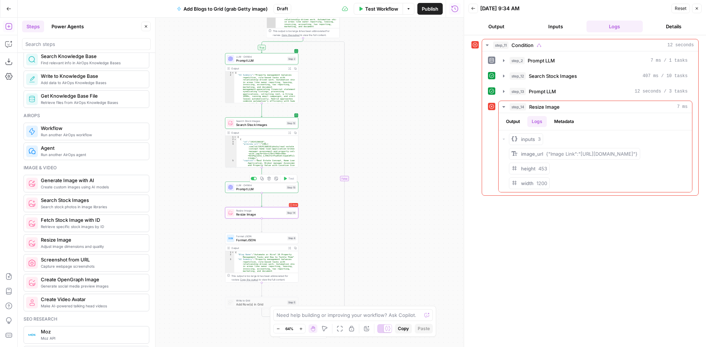
click at [255, 189] on span "Prompt LLM" at bounding box center [260, 189] width 48 height 5
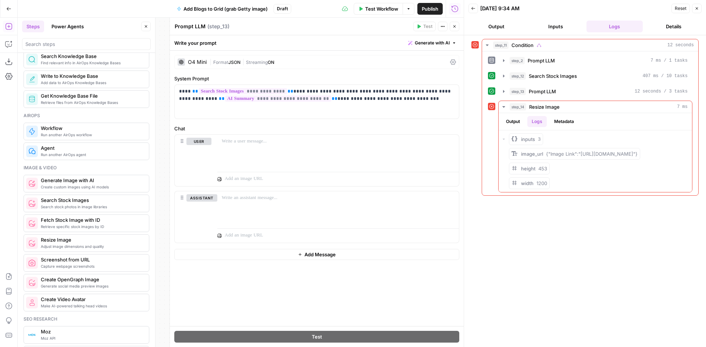
click at [284, 63] on div "| Format JSON | Streaming ON" at bounding box center [328, 62] width 237 height 7
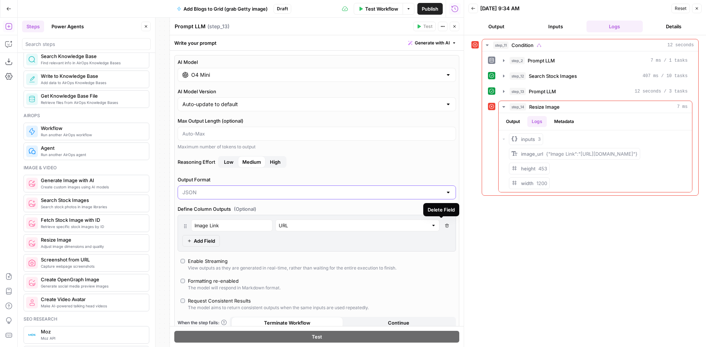
click at [418, 191] on input "Output Format" at bounding box center [312, 192] width 260 height 7
click at [311, 212] on span "Text" at bounding box center [312, 210] width 257 height 7
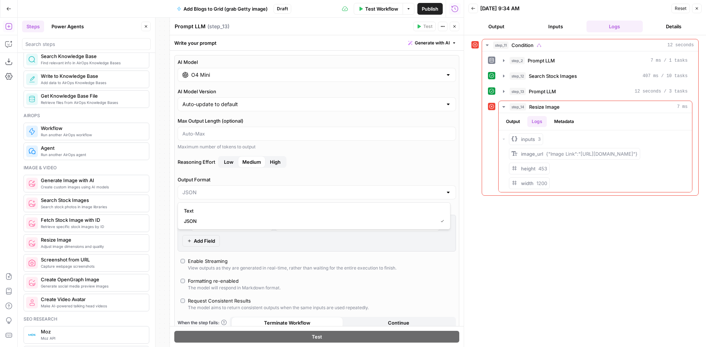
type input "Text"
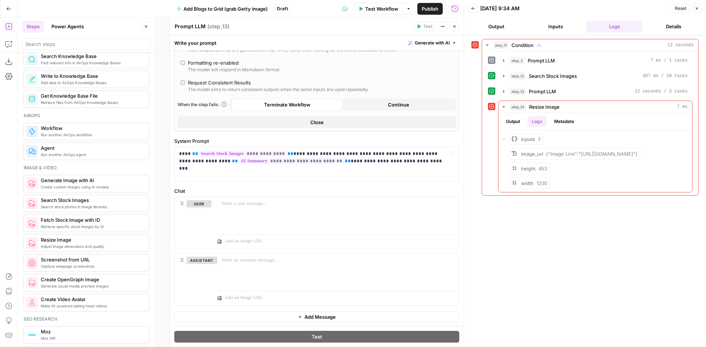
scroll to position [188, 0]
drag, startPoint x: 361, startPoint y: 161, endPoint x: 294, endPoint y: 167, distance: 66.5
click at [287, 167] on div "**********" at bounding box center [317, 164] width 284 height 34
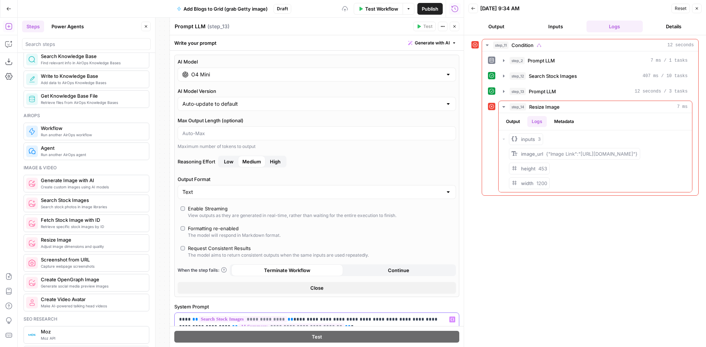
scroll to position [0, 0]
click at [367, 8] on span "Test Workflow" at bounding box center [381, 8] width 33 height 7
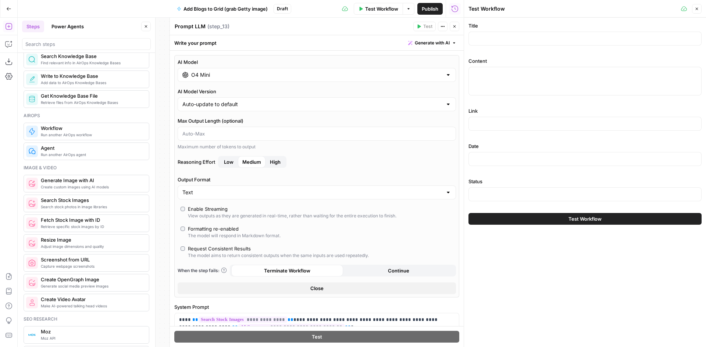
click at [369, 10] on span "Test Workflow" at bounding box center [381, 8] width 33 height 7
click at [453, 29] on button "Close" at bounding box center [455, 27] width 10 height 10
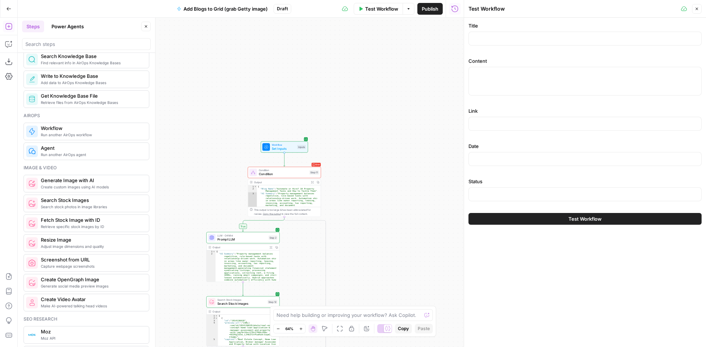
drag, startPoint x: 379, startPoint y: 81, endPoint x: 309, endPoint y: 171, distance: 114.5
click at [359, 256] on div "true false Workflow Set Inputs Inputs Error Condition Condition Step 11 Output …" at bounding box center [241, 183] width 446 height 330
click at [271, 141] on span "Workflow" at bounding box center [283, 141] width 24 height 4
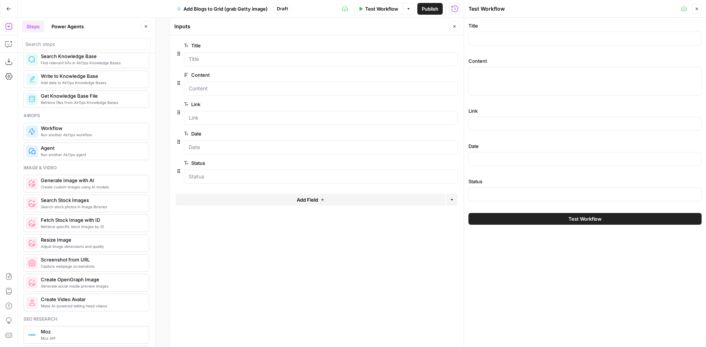
click at [455, 27] on icon "button" at bounding box center [454, 26] width 4 height 4
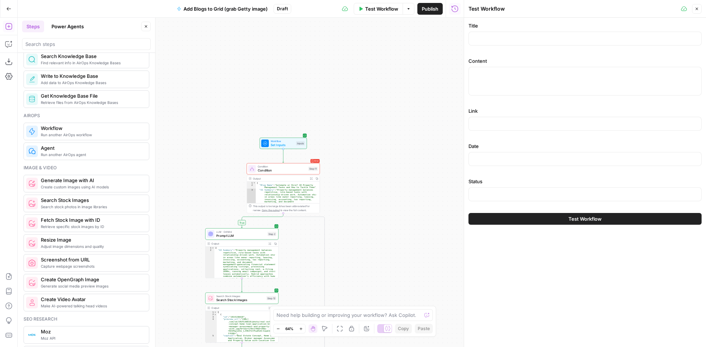
type textarea "**********"
click at [295, 197] on div "{ "Blog Name" : "Automate or Hire? 10 Property Management Tasks and How to Tack…" at bounding box center [286, 235] width 60 height 107
click at [383, 9] on span "Test Workflow" at bounding box center [381, 8] width 33 height 7
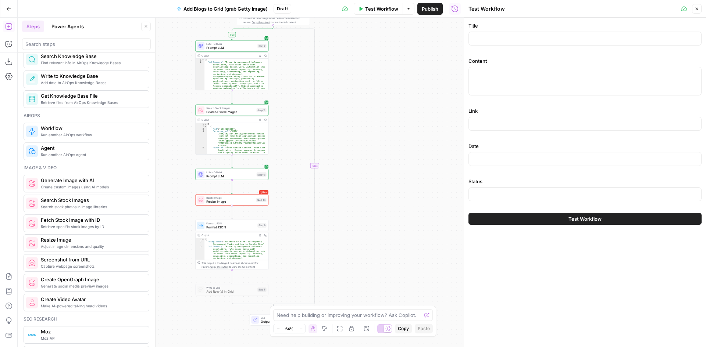
drag, startPoint x: 395, startPoint y: 245, endPoint x: 386, endPoint y: 62, distance: 182.6
click at [386, 62] on div "**********" at bounding box center [241, 183] width 446 height 330
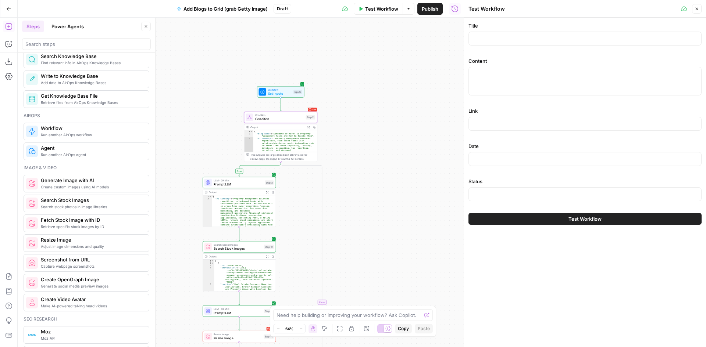
drag, startPoint x: 346, startPoint y: 105, endPoint x: 353, endPoint y: 217, distance: 112.0
click at [353, 217] on div "**********" at bounding box center [241, 183] width 446 height 330
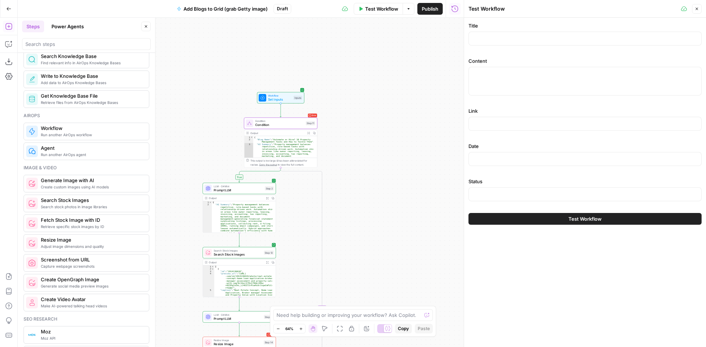
click at [285, 126] on span "Condition" at bounding box center [279, 125] width 49 height 5
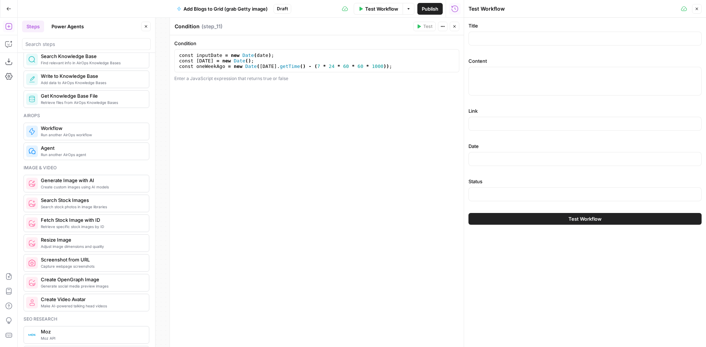
click at [453, 26] on icon "button" at bounding box center [454, 26] width 4 height 4
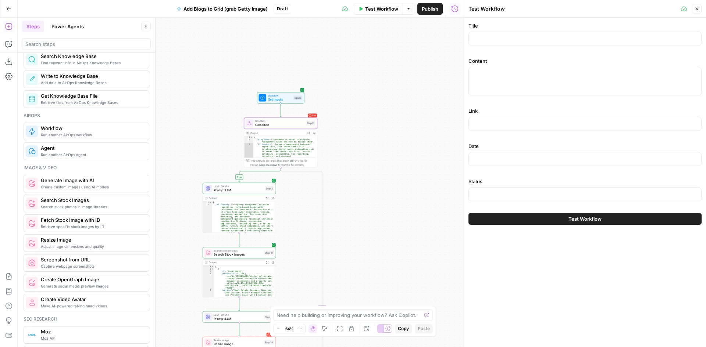
click at [696, 9] on icon "button" at bounding box center [696, 9] width 4 height 4
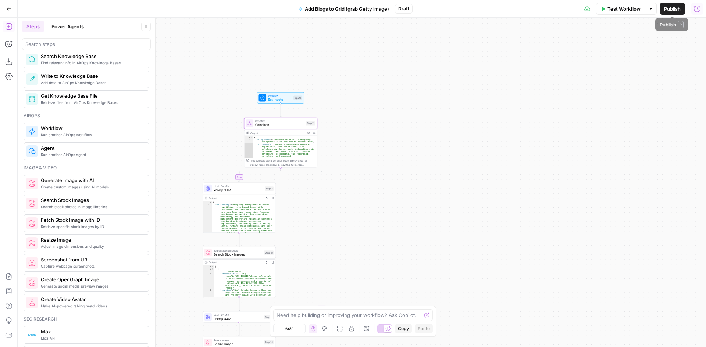
click at [697, 10] on icon "button" at bounding box center [696, 8] width 7 height 7
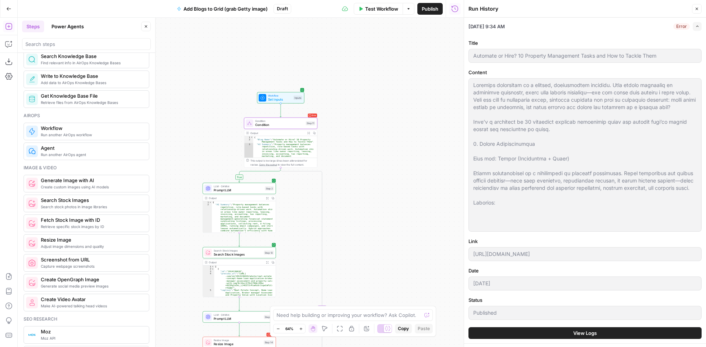
click at [601, 330] on button "View Logs" at bounding box center [584, 334] width 233 height 12
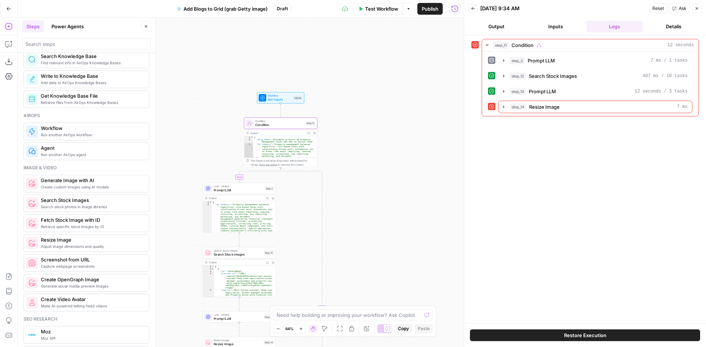
click at [583, 335] on span "Restore Execution" at bounding box center [585, 335] width 42 height 7
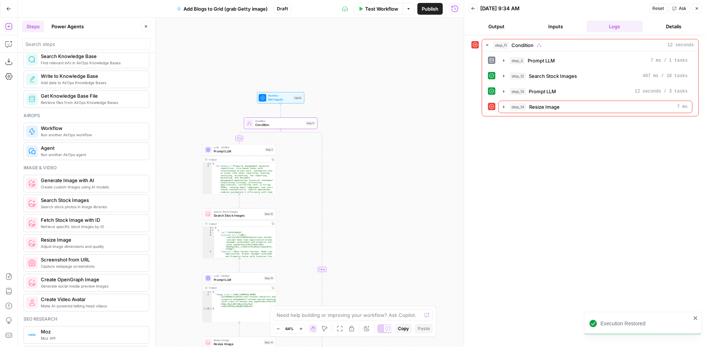
click at [386, 10] on span "Test Workflow" at bounding box center [381, 8] width 33 height 7
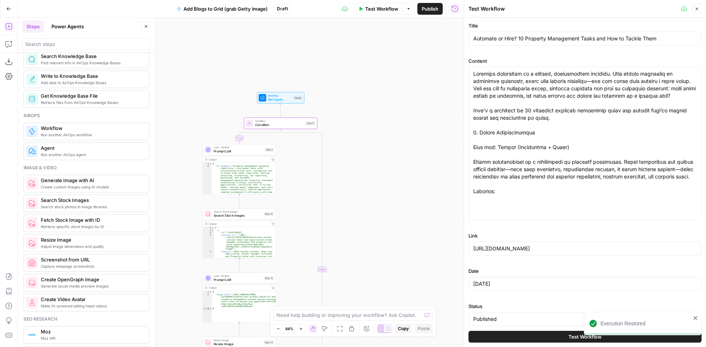
scroll to position [7, 0]
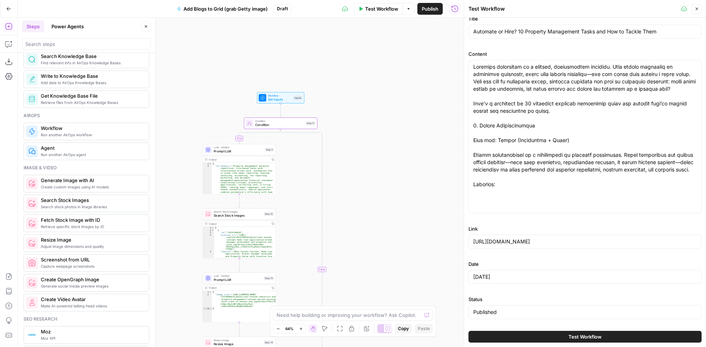
click at [522, 340] on button "Test Workflow" at bounding box center [584, 337] width 233 height 12
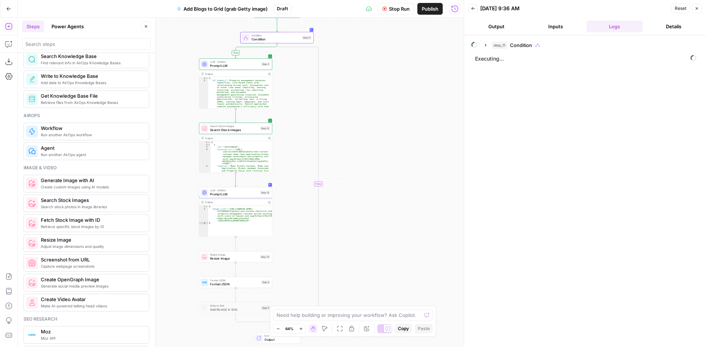
drag, startPoint x: 348, startPoint y: 165, endPoint x: 347, endPoint y: 146, distance: 19.1
click at [347, 146] on div "true false Workflow Set Inputs Inputs Condition Condition Step 11 LLM · O4 Mini…" at bounding box center [241, 183] width 446 height 330
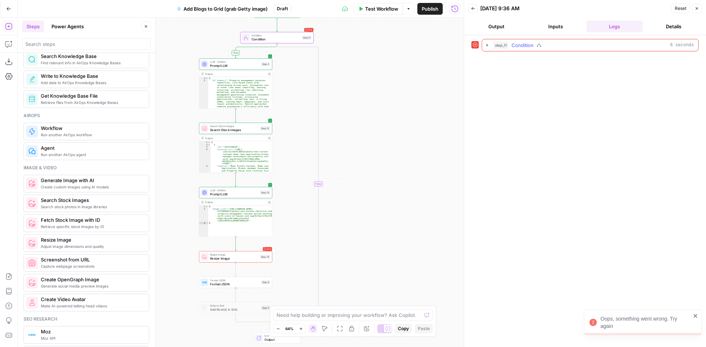
click at [487, 45] on icon "button" at bounding box center [486, 45] width 1 height 3
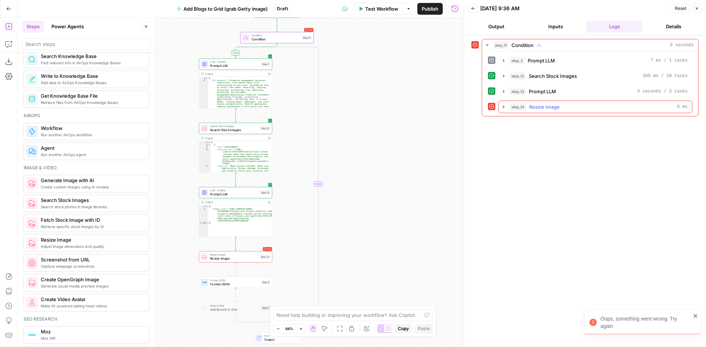
click at [504, 108] on icon "button" at bounding box center [504, 107] width 6 height 6
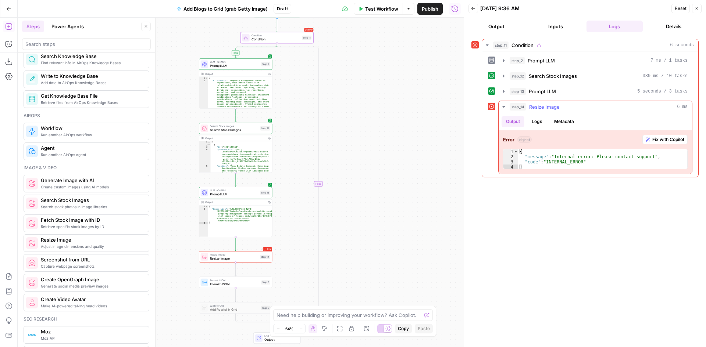
click at [535, 121] on button "Logs" at bounding box center [536, 121] width 19 height 11
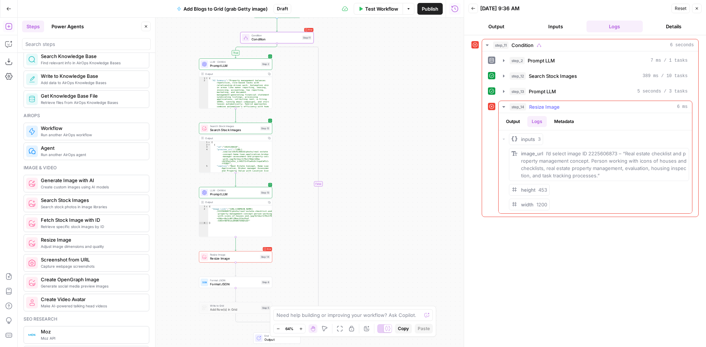
click at [521, 119] on button "Output" at bounding box center [512, 121] width 23 height 11
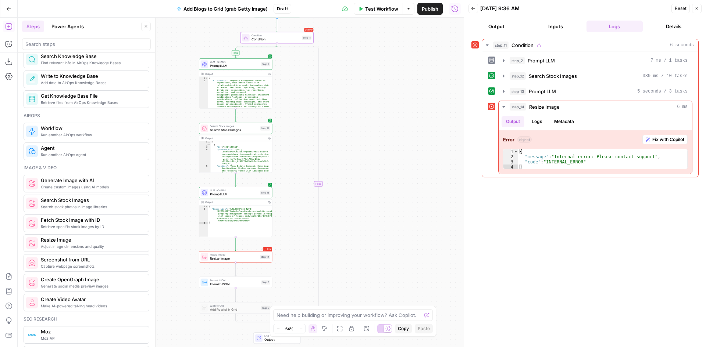
click at [239, 68] on div "LLM · O4 Mini Prompt LLM Step 2 Copy step Delete step Add Note Test" at bounding box center [235, 63] width 73 height 11
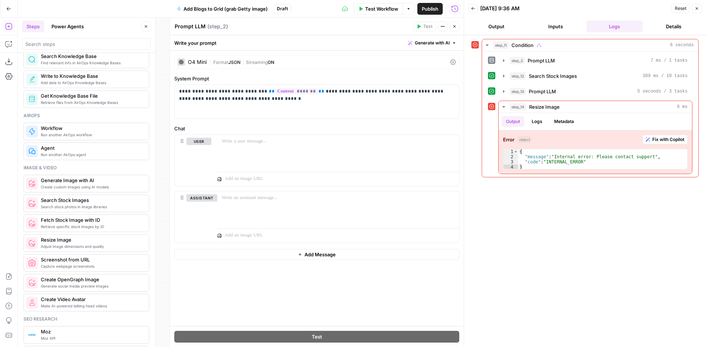
click at [451, 27] on button "Close" at bounding box center [455, 27] width 10 height 10
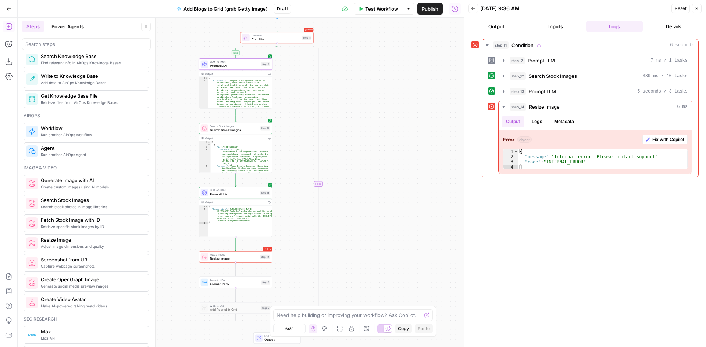
click at [220, 196] on span "Prompt LLM" at bounding box center [234, 194] width 48 height 5
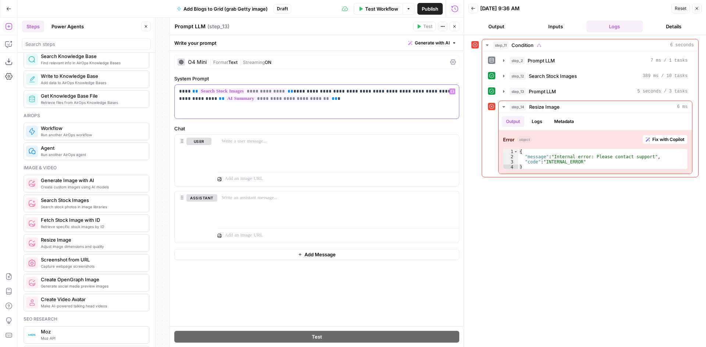
click at [303, 101] on p "**********" at bounding box center [316, 95] width 275 height 15
click at [355, 302] on div "**********" at bounding box center [317, 189] width 294 height 276
click at [428, 11] on span "Publish" at bounding box center [430, 8] width 17 height 7
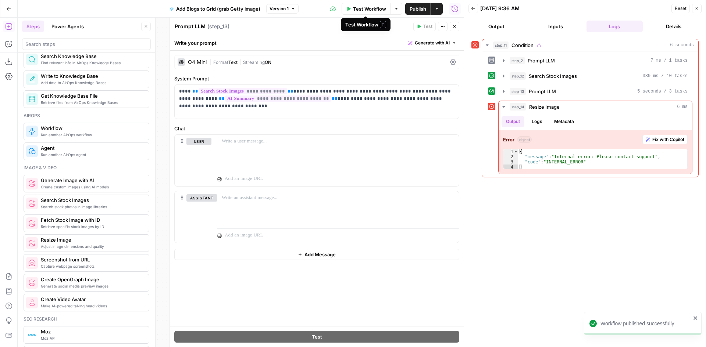
click at [378, 7] on span "Test Workflow" at bounding box center [369, 8] width 33 height 7
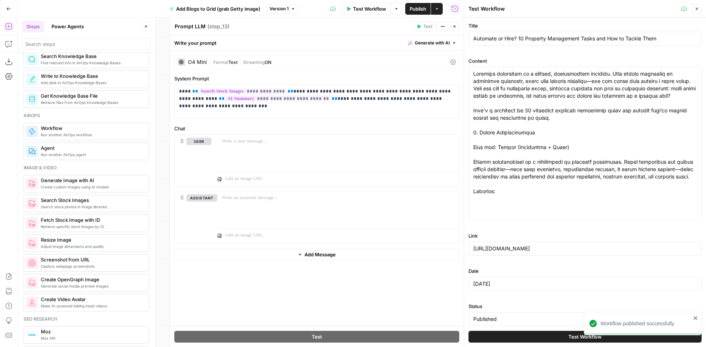
scroll to position [7, 0]
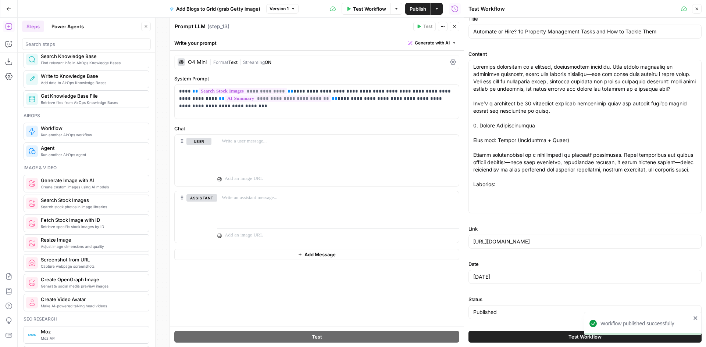
click at [501, 337] on button "Test Workflow" at bounding box center [584, 337] width 233 height 12
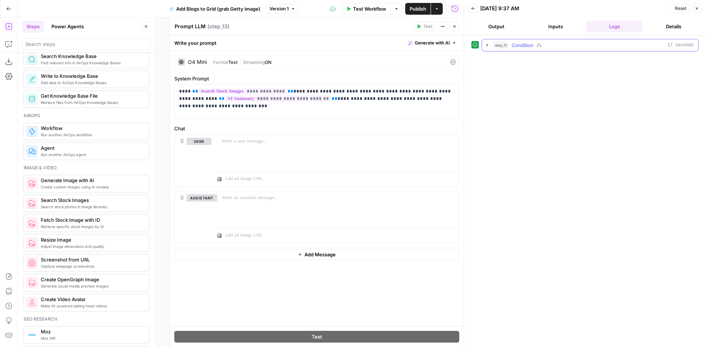
click at [486, 46] on icon "button" at bounding box center [487, 45] width 6 height 6
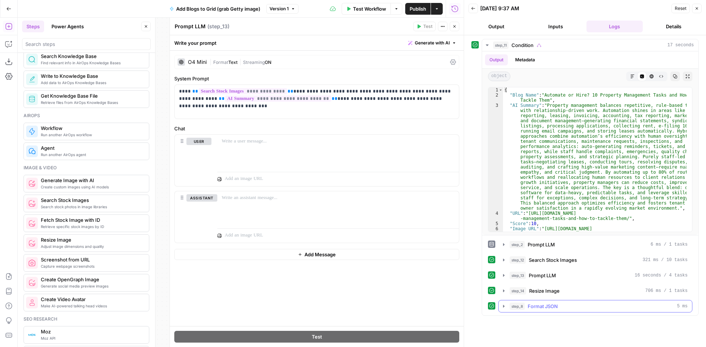
click at [504, 308] on icon "button" at bounding box center [504, 307] width 6 height 6
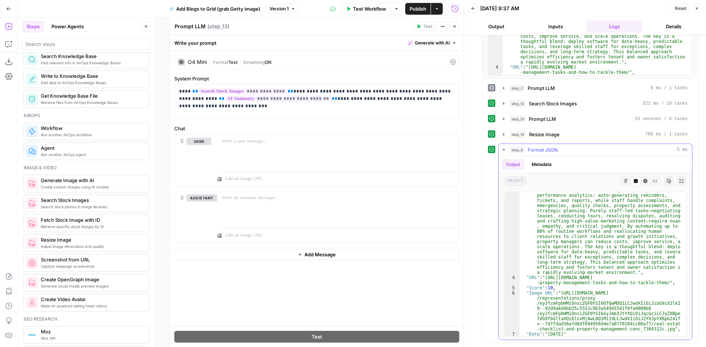
scroll to position [72, 0]
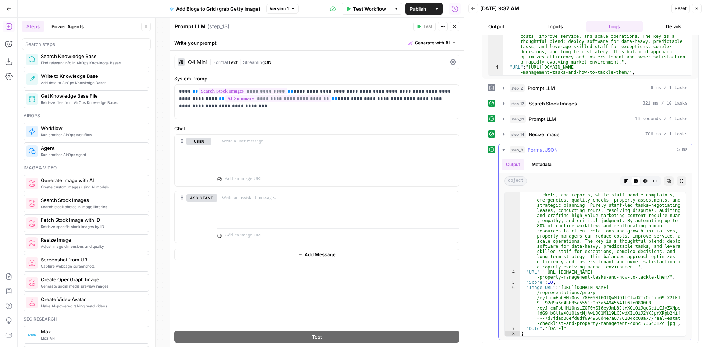
type textarea "**********"
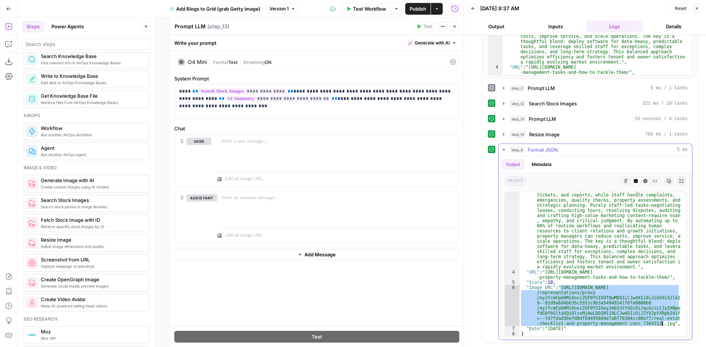
drag, startPoint x: 560, startPoint y: 287, endPoint x: 661, endPoint y: 326, distance: 107.7
click at [661, 326] on div ""AI Summary" : "Property management balances repetitive, rule -based tasks with…" at bounding box center [599, 277] width 161 height 283
click at [611, 308] on div ""AI Summary" : "Property management balances repetitive, rule -based tasks with…" at bounding box center [599, 264] width 161 height 144
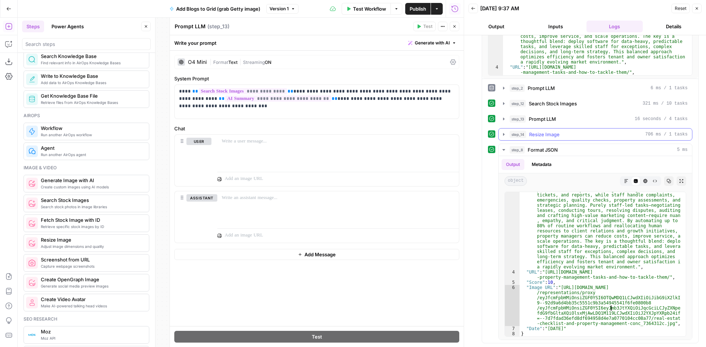
click at [504, 135] on icon "button" at bounding box center [503, 134] width 1 height 3
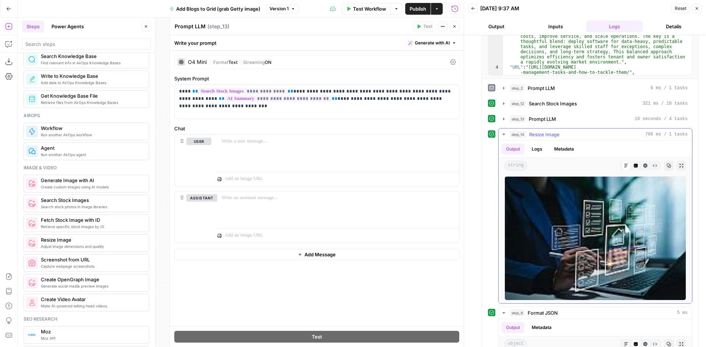
click at [535, 147] on button "Logs" at bounding box center [536, 149] width 19 height 11
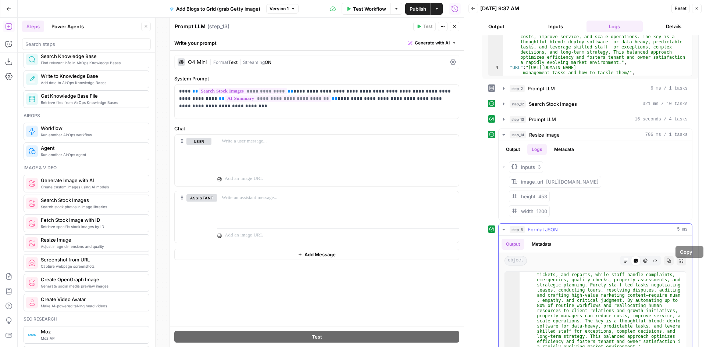
scroll to position [157, 0]
drag, startPoint x: 546, startPoint y: 182, endPoint x: 618, endPoint y: 204, distance: 74.5
click at [598, 185] on span "https://media.gettyimages.com/id/2225606873/photo/real-estate-checklist-and-pro…" at bounding box center [572, 182] width 53 height 6
copy span "https://media.gettyimages.com/id/2225606873/photo/real-estate-checklist-and-pro…"
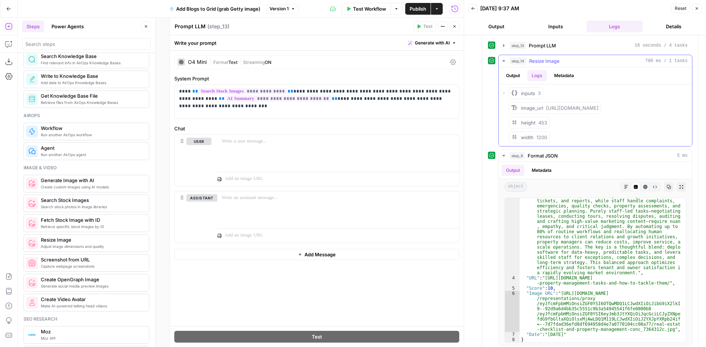
scroll to position [193, 0]
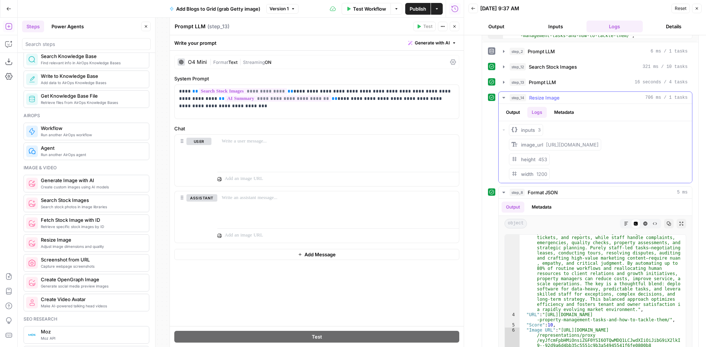
click at [568, 112] on button "Metadata" at bounding box center [564, 112] width 29 height 11
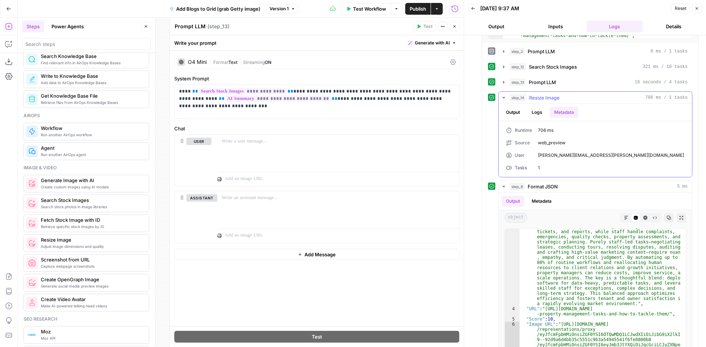
click at [513, 110] on button "Output" at bounding box center [512, 112] width 23 height 11
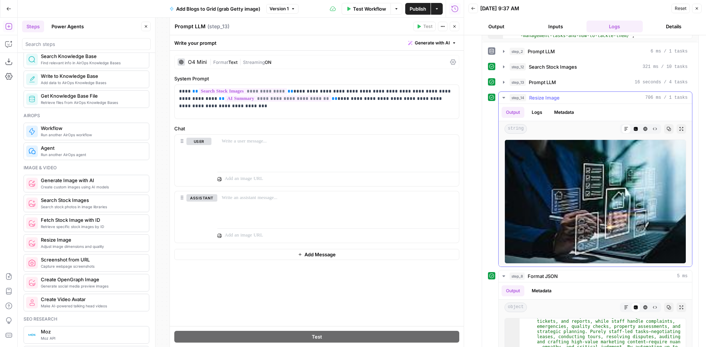
click at [588, 188] on img at bounding box center [595, 202] width 182 height 124
click at [679, 131] on icon "button" at bounding box center [681, 129] width 4 height 4
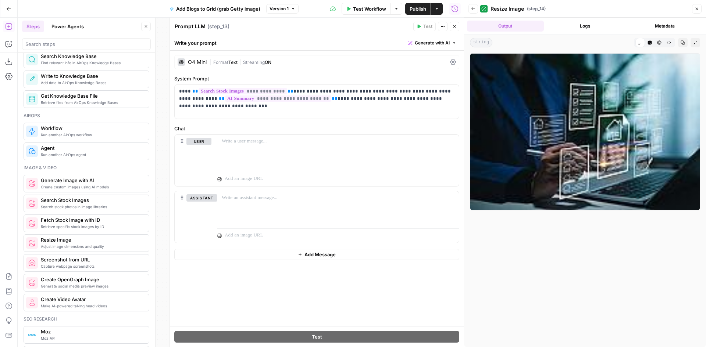
click at [693, 39] on button "Collapse Output" at bounding box center [695, 43] width 10 height 10
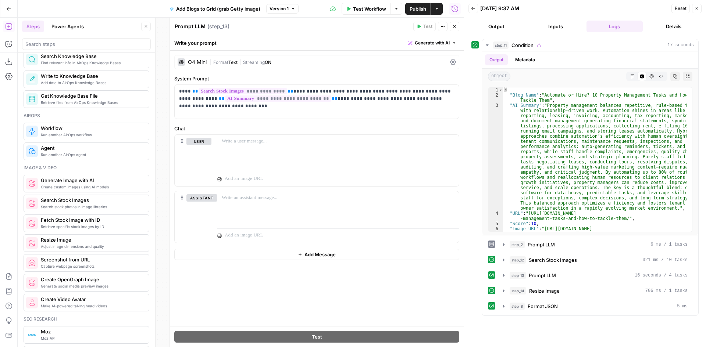
click at [473, 8] on icon "button" at bounding box center [473, 8] width 4 height 4
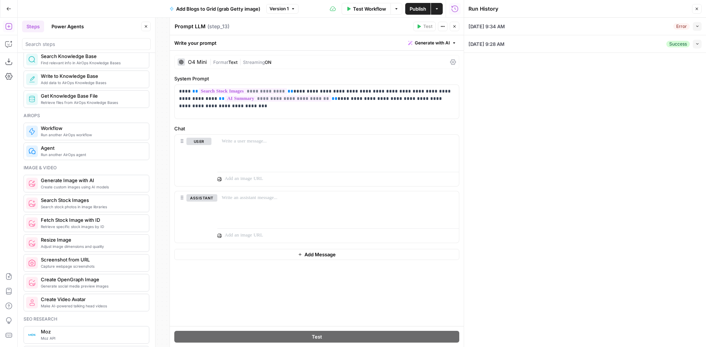
click at [452, 26] on button "Close" at bounding box center [455, 27] width 10 height 10
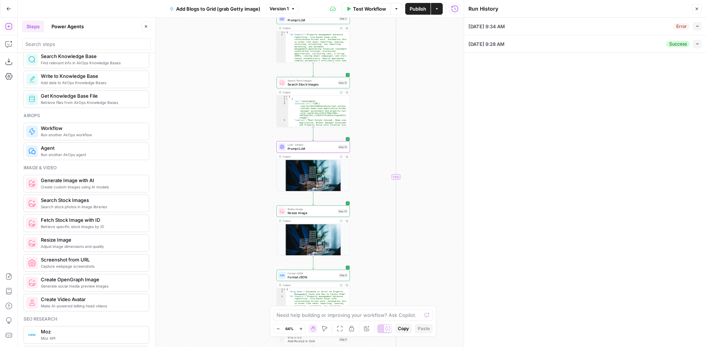
drag, startPoint x: 342, startPoint y: 222, endPoint x: 383, endPoint y: 169, distance: 67.9
click at [419, 137] on div "true false Workflow Set Inputs Inputs Condition Condition Step 11 Output Expand…" at bounding box center [241, 183] width 446 height 330
click at [300, 84] on span "Search Stock Images" at bounding box center [311, 84] width 48 height 5
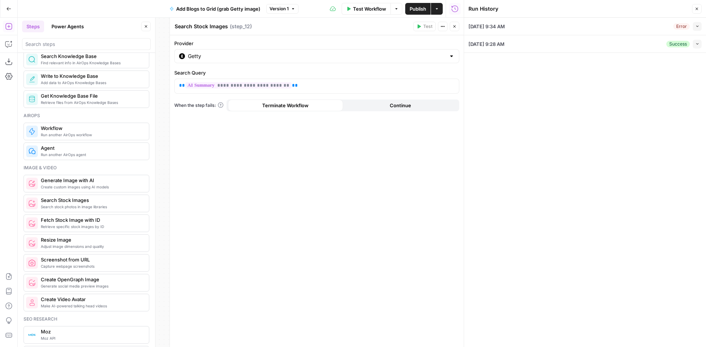
click at [457, 27] on button "Close" at bounding box center [455, 27] width 10 height 10
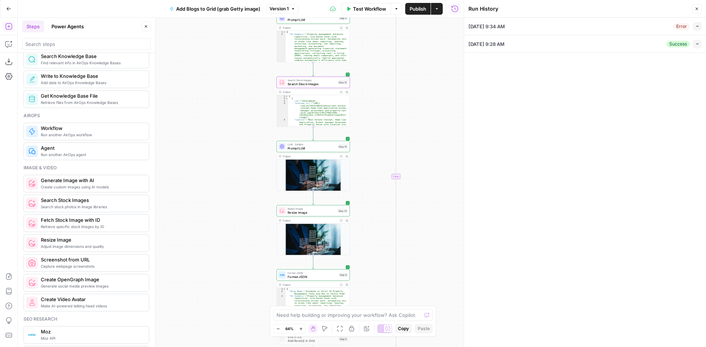
click at [306, 214] on span "Resize Image" at bounding box center [311, 212] width 48 height 5
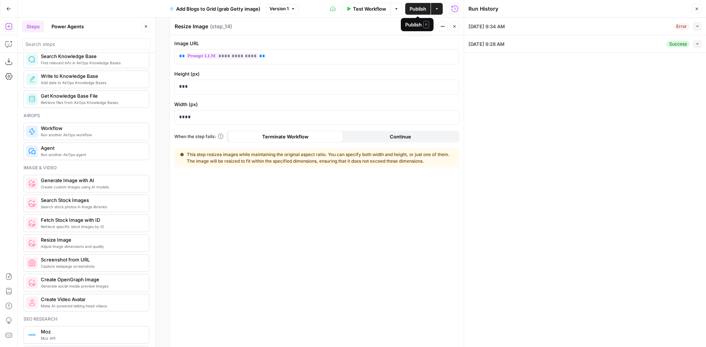
click at [436, 9] on icon "button" at bounding box center [437, 9] width 4 height 4
click at [544, 259] on div "08/15/25 at 9:34 AM Error Collapse View Logs 08/15/25 at 9:28 AM Success Collap…" at bounding box center [585, 183] width 242 height 330
click at [434, 8] on button "Actions" at bounding box center [437, 9] width 12 height 12
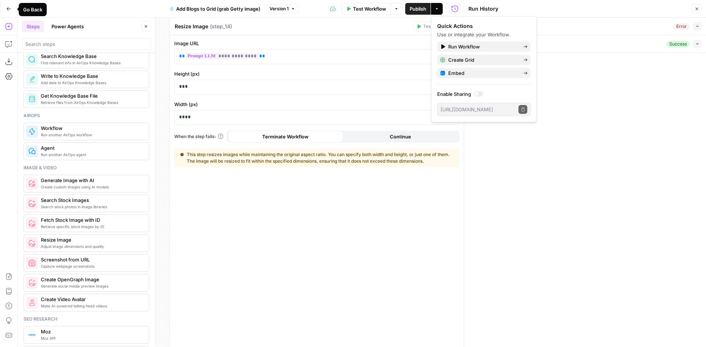
click at [10, 7] on icon "button" at bounding box center [8, 8] width 5 height 5
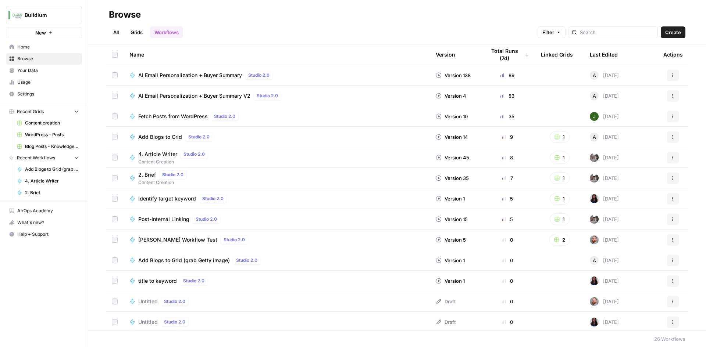
click at [667, 261] on button "Actions" at bounding box center [673, 261] width 12 height 12
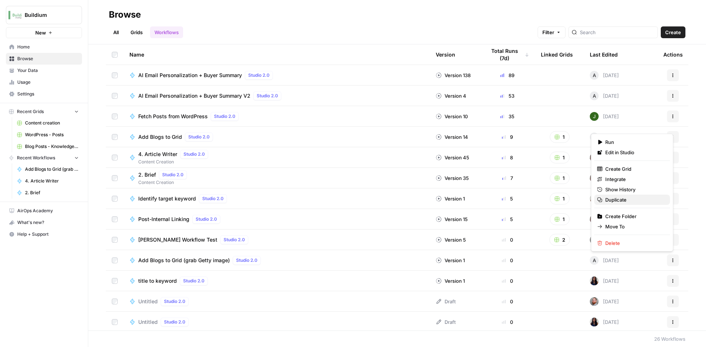
click at [612, 202] on span "Duplicate" at bounding box center [634, 199] width 59 height 7
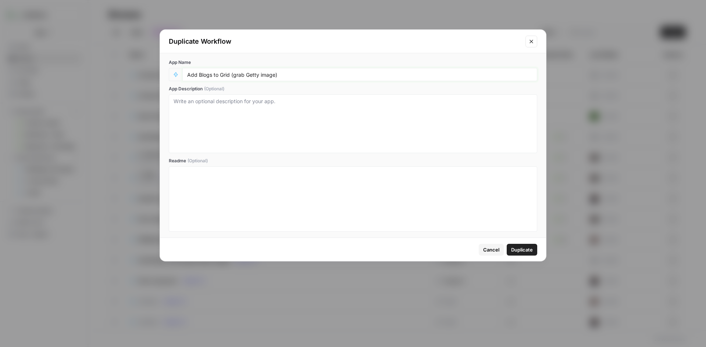
drag, startPoint x: 233, startPoint y: 74, endPoint x: 275, endPoint y: 74, distance: 41.2
click at [275, 74] on input "Add Blogs to Grid (grab Getty image)" at bounding box center [359, 74] width 345 height 7
type input "Add Blogs to Grid (generate AI image)"
click at [518, 251] on span "Duplicate" at bounding box center [522, 249] width 22 height 7
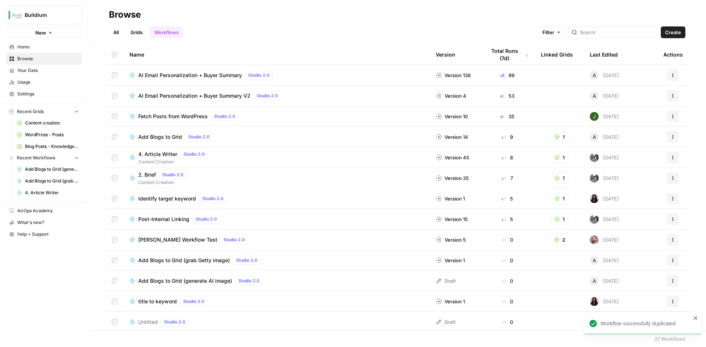
click at [173, 280] on span "Add Blogs to Grid (generate AI image)" at bounding box center [185, 281] width 94 height 7
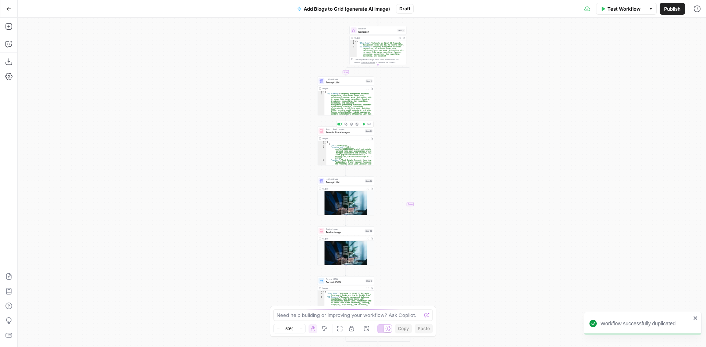
click at [337, 132] on span "Search Stock Images" at bounding box center [344, 133] width 37 height 4
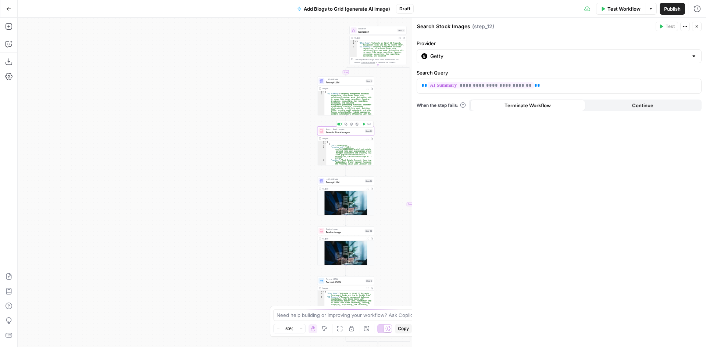
click at [352, 126] on button "Delete step" at bounding box center [351, 124] width 5 height 5
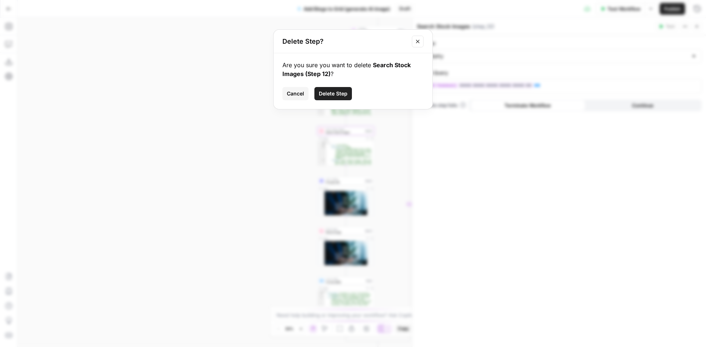
click at [330, 93] on span "Delete Step" at bounding box center [333, 93] width 29 height 7
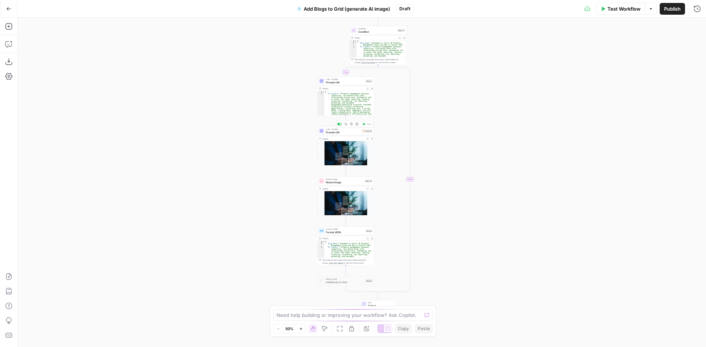
click at [335, 133] on span "Prompt LLM" at bounding box center [343, 133] width 35 height 4
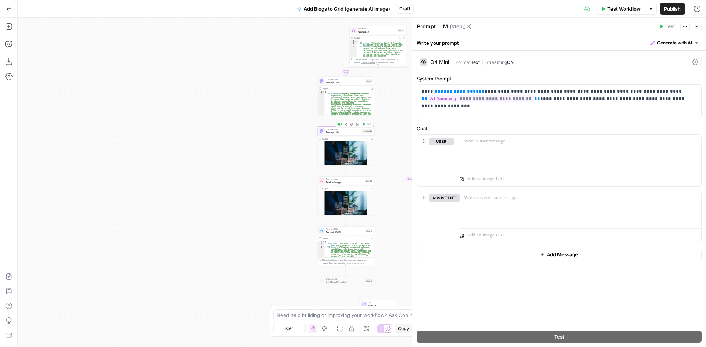
click at [351, 125] on icon "button" at bounding box center [351, 124] width 3 height 3
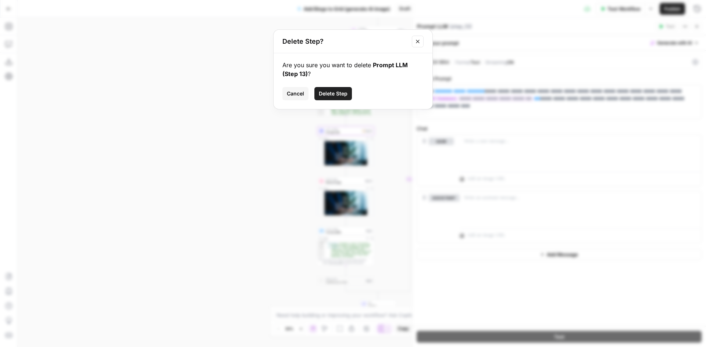
click at [334, 97] on button "Delete Step" at bounding box center [332, 93] width 37 height 13
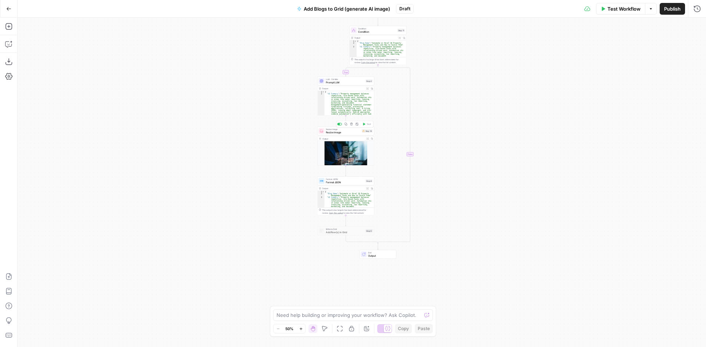
click at [339, 135] on div "Resize Image Resize Image Step 14 Copy step Delete step Add Note Test" at bounding box center [345, 131] width 57 height 9
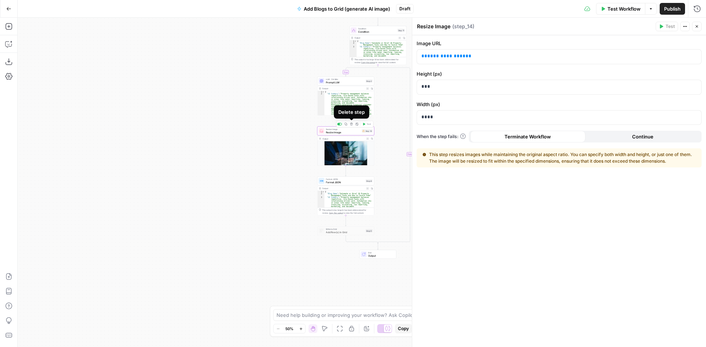
click at [352, 125] on icon "button" at bounding box center [351, 124] width 3 height 3
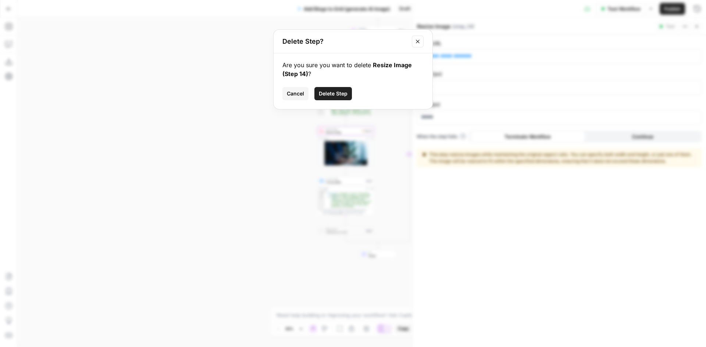
click at [333, 95] on span "Delete Step" at bounding box center [333, 93] width 29 height 7
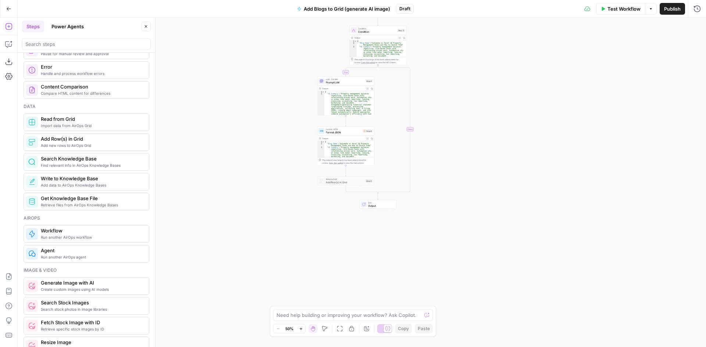
scroll to position [441, 0]
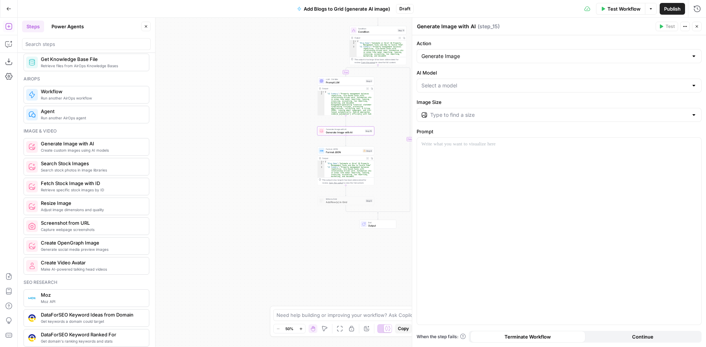
click at [512, 83] on input "AI Model" at bounding box center [554, 85] width 267 height 7
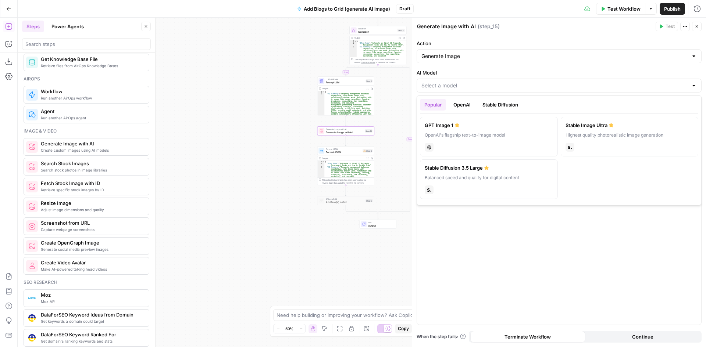
click at [580, 144] on div "stability" at bounding box center [629, 147] width 128 height 10
type input "Stable Image Ultra"
type input "21:9 (1536×640)"
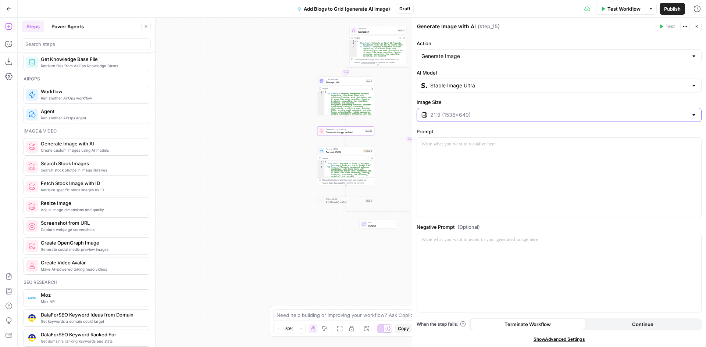
click at [508, 114] on input "Image Size" at bounding box center [559, 114] width 258 height 7
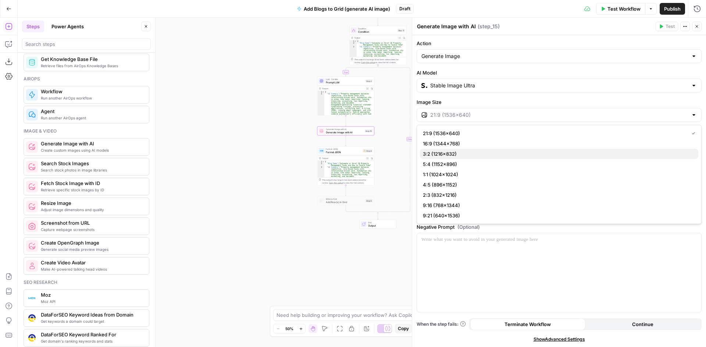
click at [440, 154] on span "3:2 (1216×832)" at bounding box center [557, 153] width 269 height 7
type input "3:2 (1216×832)"
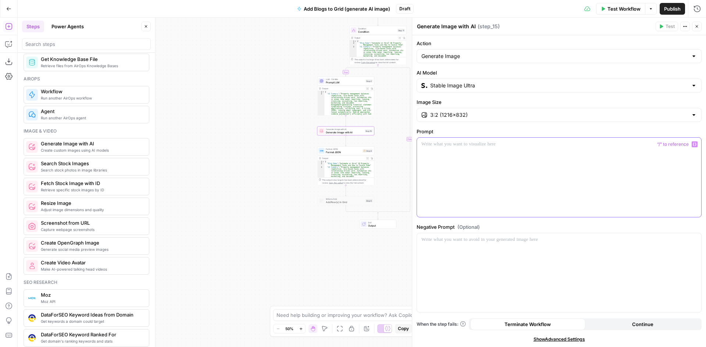
click at [477, 146] on p at bounding box center [558, 144] width 275 height 7
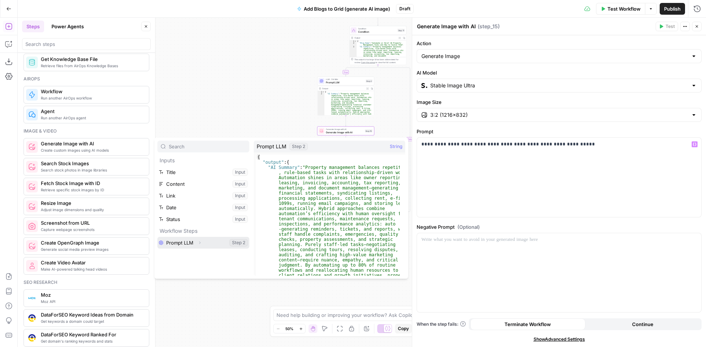
click at [199, 243] on icon "button" at bounding box center [199, 243] width 4 height 4
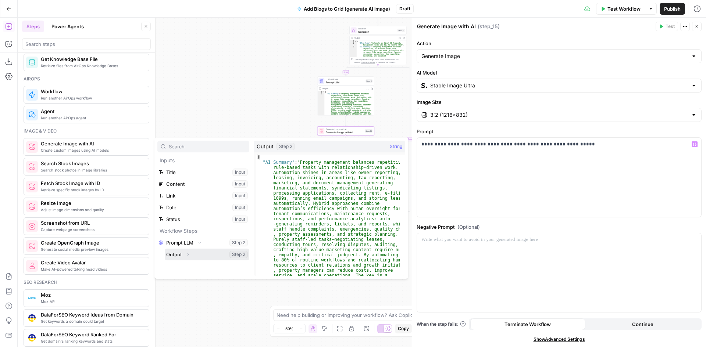
click at [183, 254] on button "Expand" at bounding box center [188, 255] width 10 height 10
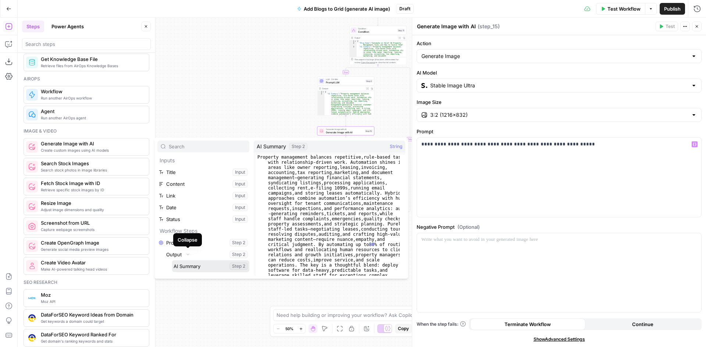
click at [189, 265] on button "Select variable AI Summary" at bounding box center [210, 267] width 77 height 12
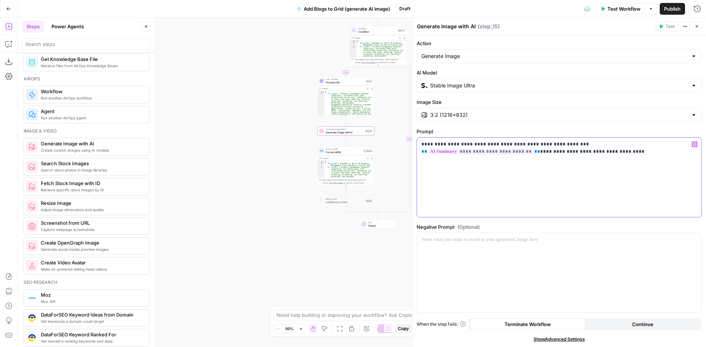
click at [691, 145] on p "**********" at bounding box center [558, 148] width 275 height 15
click at [528, 157] on div "**********" at bounding box center [559, 177] width 284 height 79
click at [349, 154] on span "Format JSON" at bounding box center [343, 152] width 35 height 4
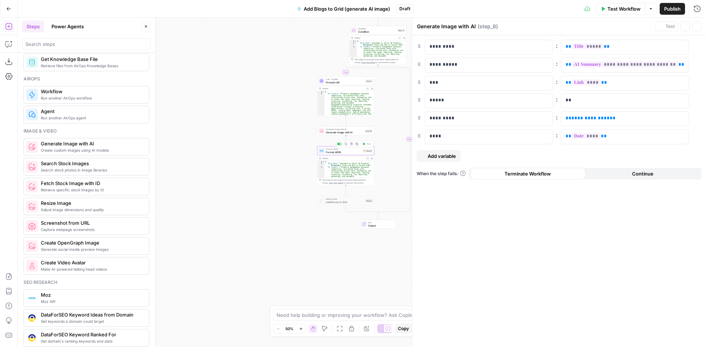
type textarea "Format JSON"
drag, startPoint x: 611, startPoint y: 117, endPoint x: 576, endPoint y: 144, distance: 44.3
click at [562, 119] on div "**********" at bounding box center [619, 119] width 116 height 14
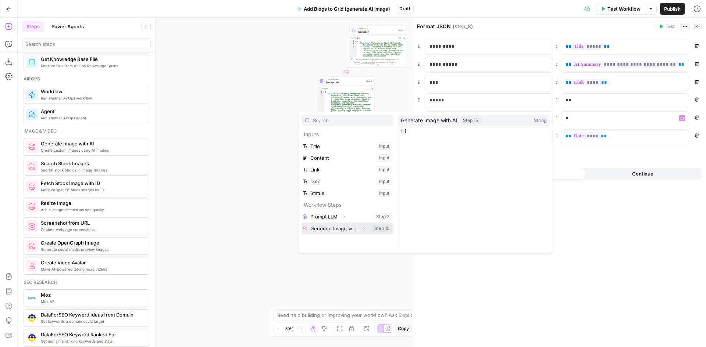
click at [361, 227] on button "Expand" at bounding box center [364, 229] width 10 height 10
click at [354, 239] on button "Select variable Output" at bounding box center [351, 241] width 85 height 12
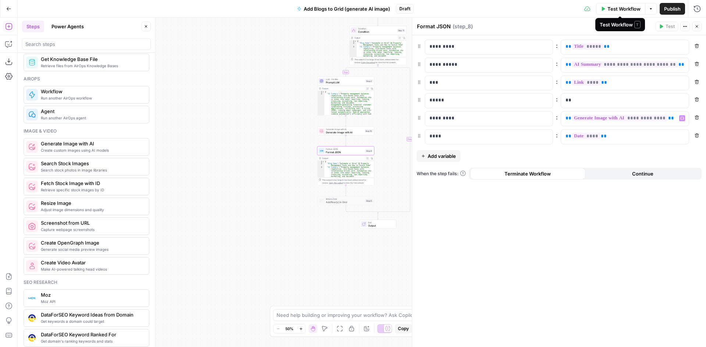
click at [605, 11] on button "Test Workflow" at bounding box center [620, 9] width 49 height 12
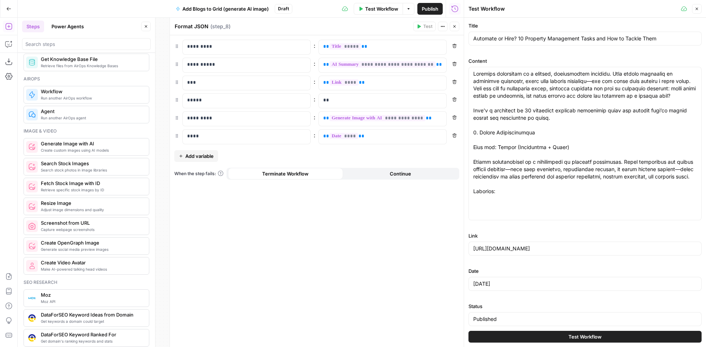
click at [540, 336] on button "Test Workflow" at bounding box center [584, 337] width 233 height 12
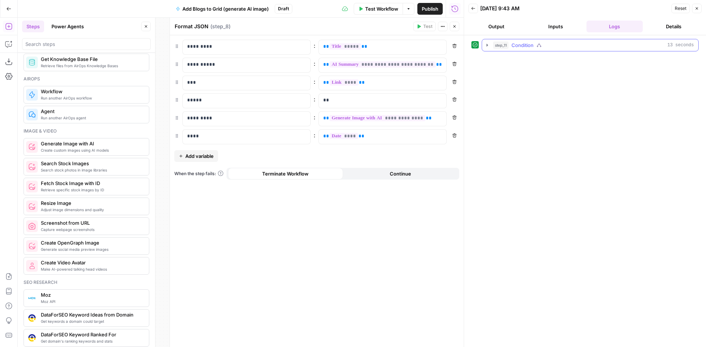
click at [487, 44] on icon "button" at bounding box center [486, 45] width 1 height 3
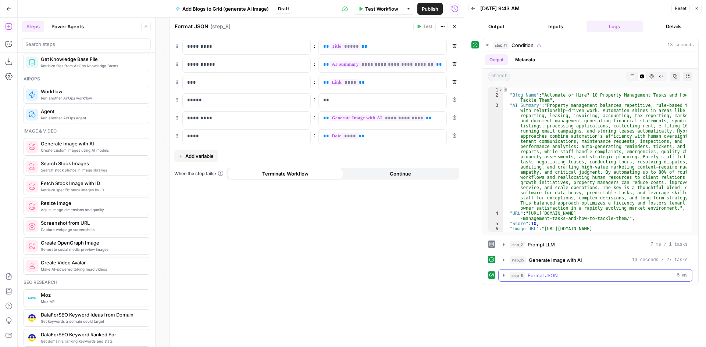
click at [504, 277] on icon "button" at bounding box center [504, 276] width 6 height 6
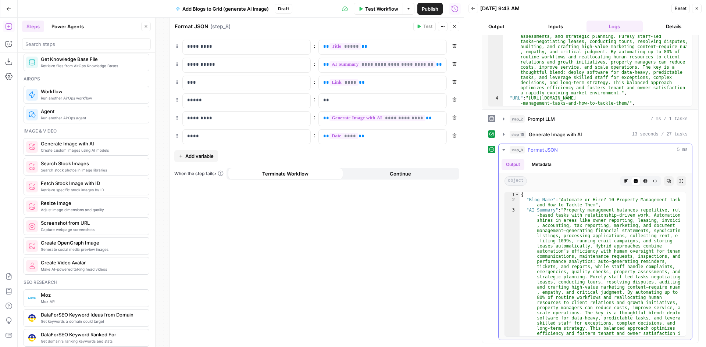
scroll to position [51, 0]
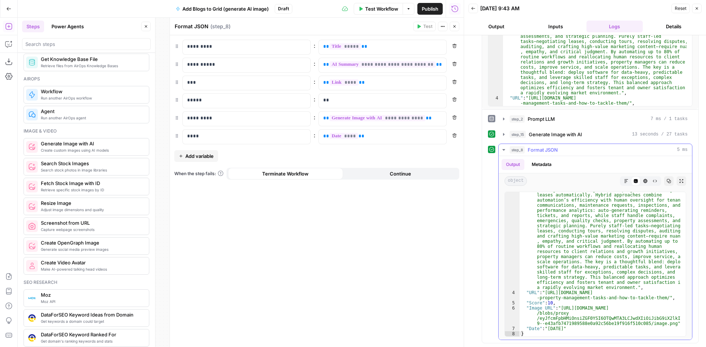
type textarea "**********"
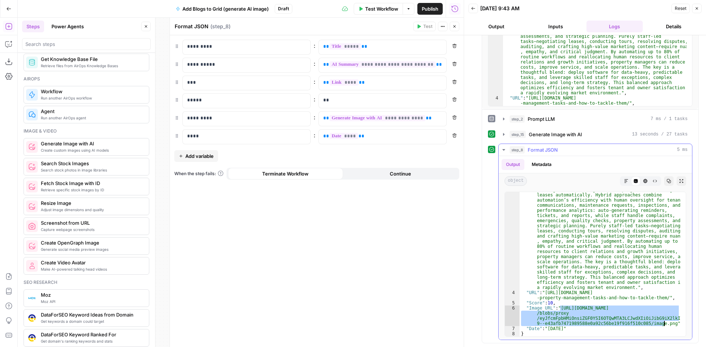
drag, startPoint x: 561, startPoint y: 309, endPoint x: 664, endPoint y: 325, distance: 104.2
click at [664, 325] on div ""AI Summary" : "Property management balances repetitive, rule -based tasks with…" at bounding box center [599, 298] width 161 height 283
click at [457, 29] on button "Close" at bounding box center [455, 27] width 10 height 10
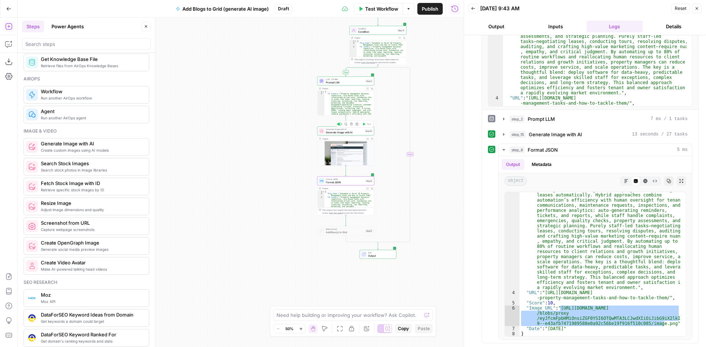
click at [332, 133] on span "Generate Image with AI" at bounding box center [344, 133] width 37 height 4
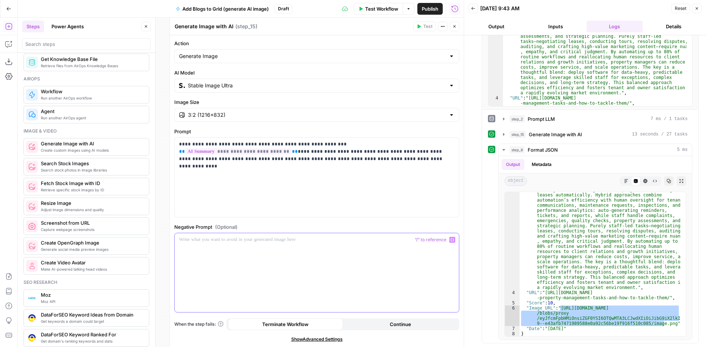
click at [198, 272] on div at bounding box center [317, 272] width 284 height 79
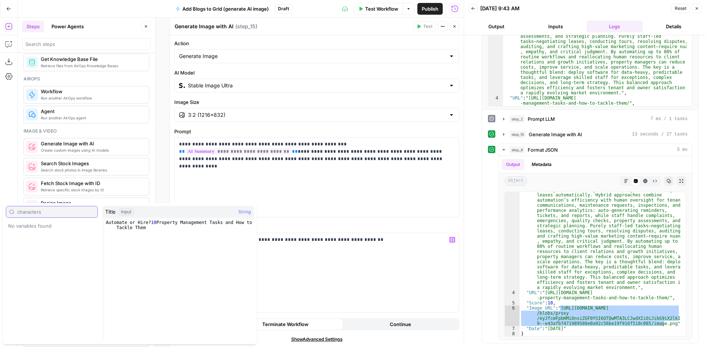
type input "characters"
drag, startPoint x: 313, startPoint y: 269, endPoint x: 321, endPoint y: 262, distance: 11.0
click at [313, 269] on div "**********" at bounding box center [317, 272] width 284 height 79
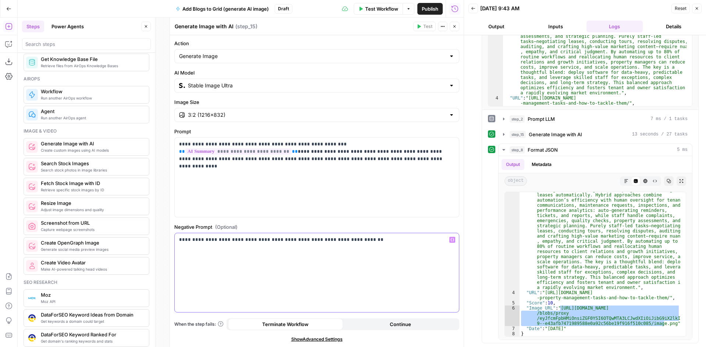
drag, startPoint x: 361, startPoint y: 241, endPoint x: 357, endPoint y: 241, distance: 4.0
click at [357, 241] on p "**********" at bounding box center [316, 239] width 275 height 7
click at [371, 9] on span "Test Workflow" at bounding box center [381, 8] width 33 height 7
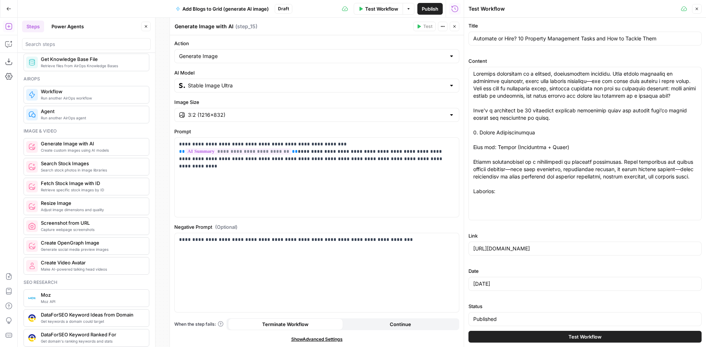
click at [510, 336] on button "Test Workflow" at bounding box center [584, 337] width 233 height 12
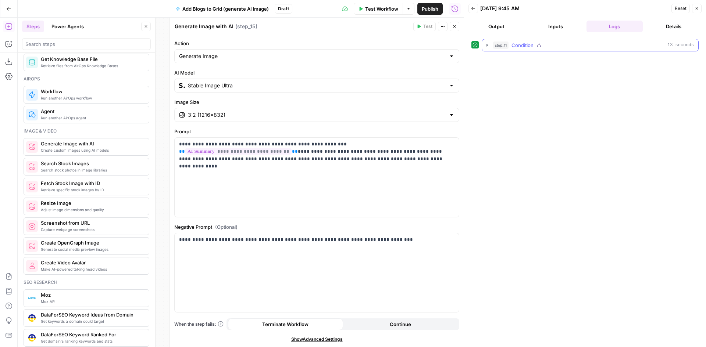
click at [486, 45] on icon "button" at bounding box center [487, 45] width 6 height 6
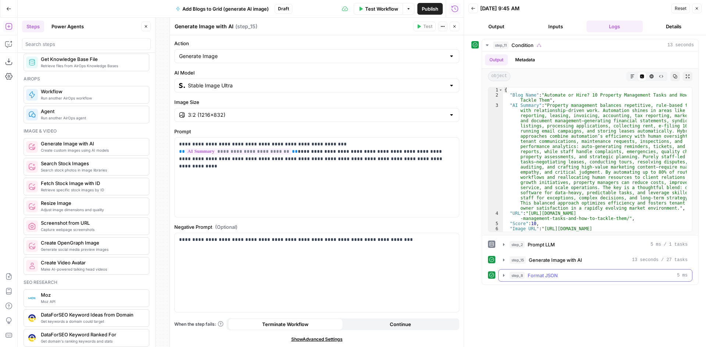
click at [505, 278] on icon "button" at bounding box center [504, 276] width 6 height 6
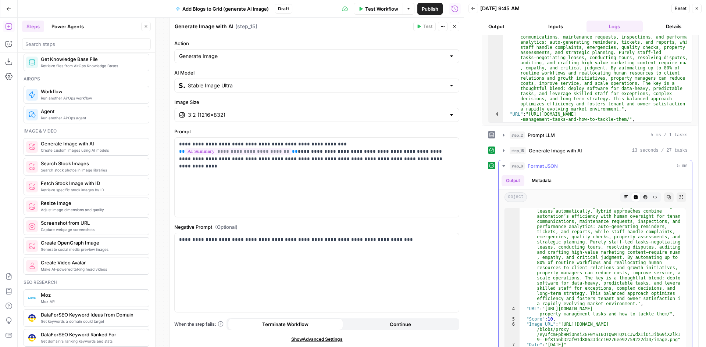
scroll to position [126, 0]
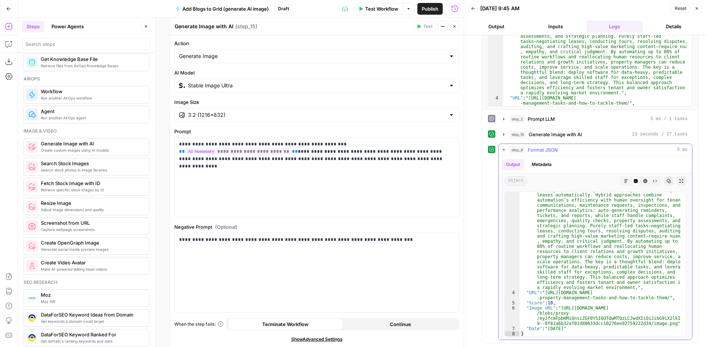
type textarea "**********"
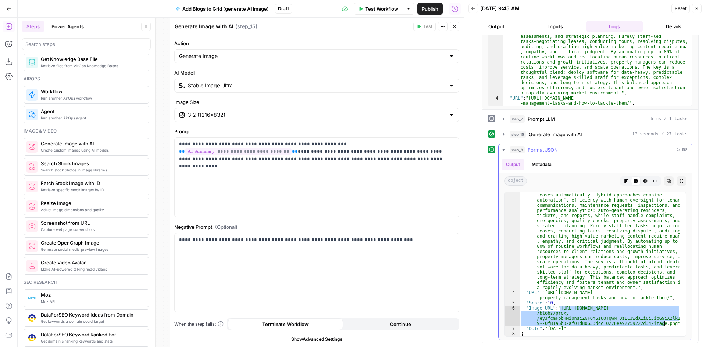
drag, startPoint x: 560, startPoint y: 308, endPoint x: 663, endPoint y: 323, distance: 104.3
click at [663, 323] on div ""AI Summary" : "Property management balances repetitive, rule -based tasks with…" at bounding box center [599, 298] width 161 height 283
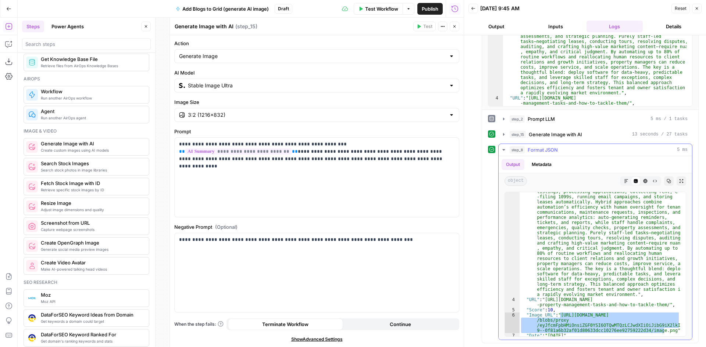
scroll to position [51, 0]
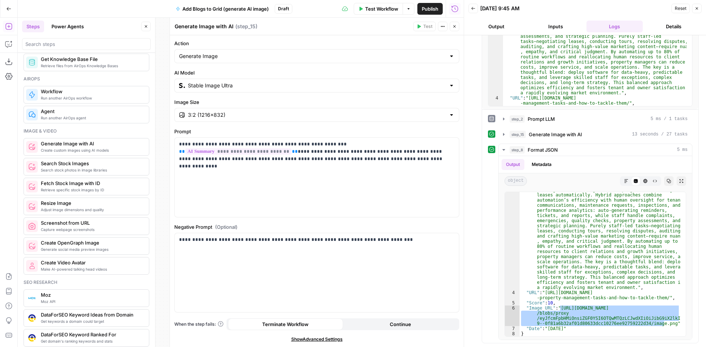
click at [358, 90] on div "Stable Image Ultra" at bounding box center [316, 86] width 285 height 14
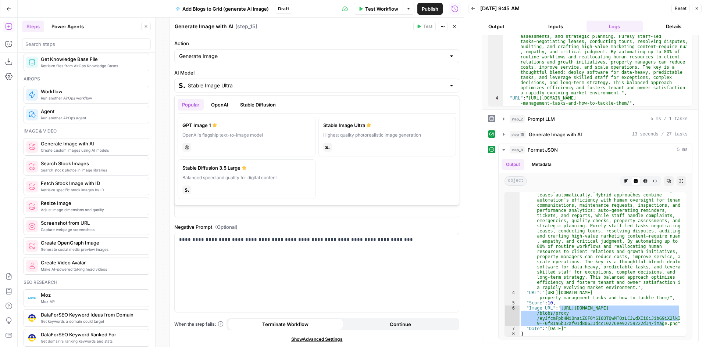
click at [285, 147] on div "chat" at bounding box center [246, 147] width 128 height 10
type input "GPT Image 1"
type input "1024×1024"
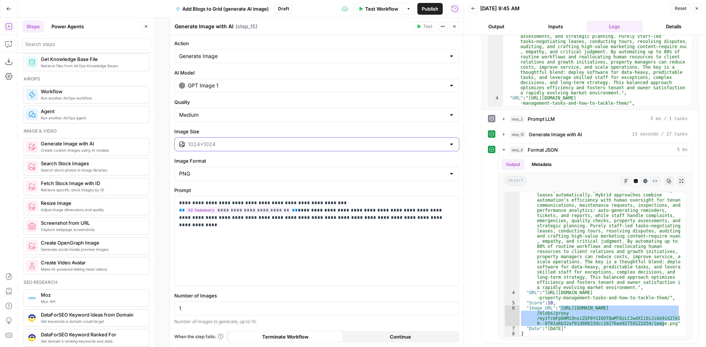
click at [267, 148] on input "Image Size" at bounding box center [317, 144] width 258 height 7
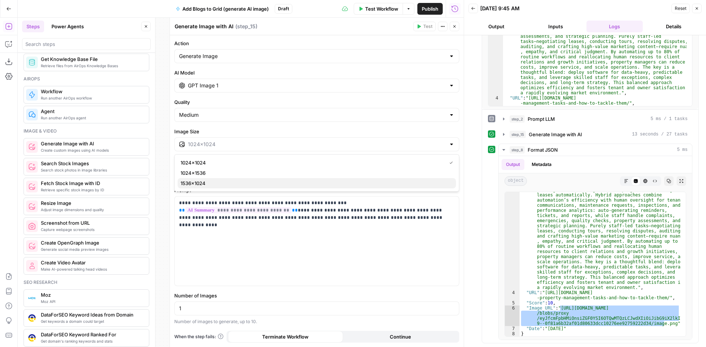
click at [212, 182] on span "1536×1024" at bounding box center [315, 183] width 269 height 7
type input "1536×1024"
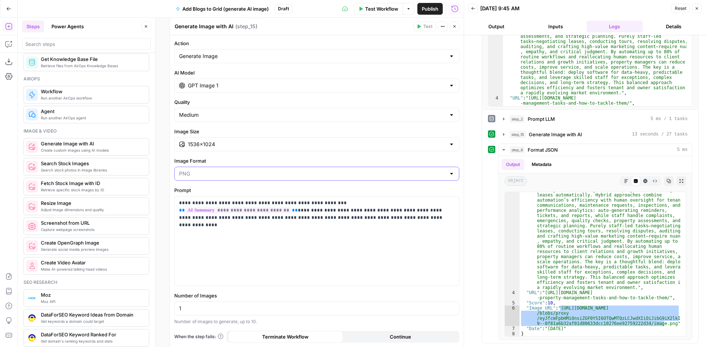
click at [211, 176] on input "Image Format" at bounding box center [312, 173] width 267 height 7
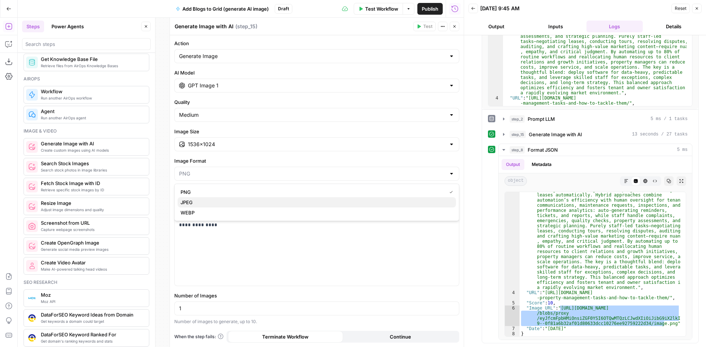
click at [191, 202] on span "JPEG" at bounding box center [315, 202] width 269 height 7
type input "JPEG"
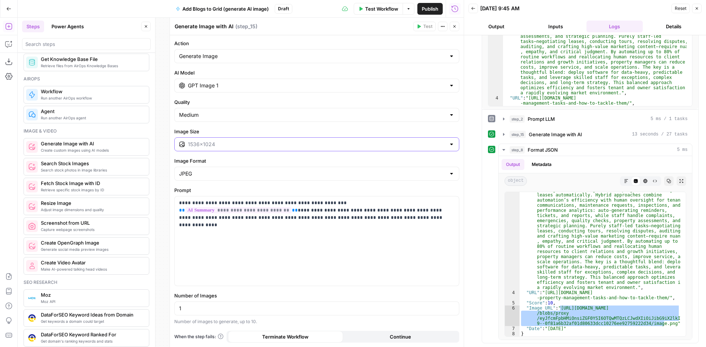
click at [251, 145] on input "Image Size" at bounding box center [317, 144] width 258 height 7
type input "1536×1024"
click at [303, 265] on div "**********" at bounding box center [317, 241] width 284 height 89
click at [386, 12] on span "Test Workflow" at bounding box center [381, 8] width 33 height 7
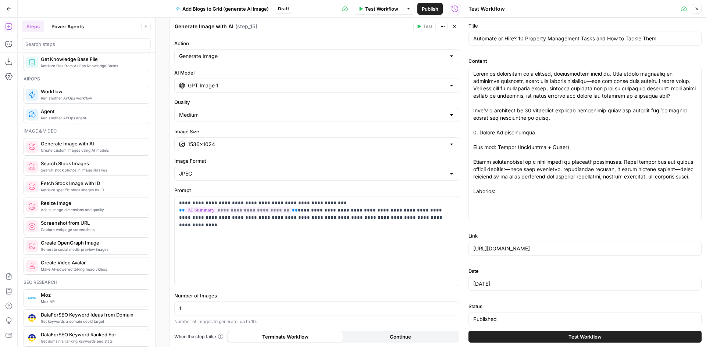
click at [552, 336] on button "Test Workflow" at bounding box center [584, 337] width 233 height 12
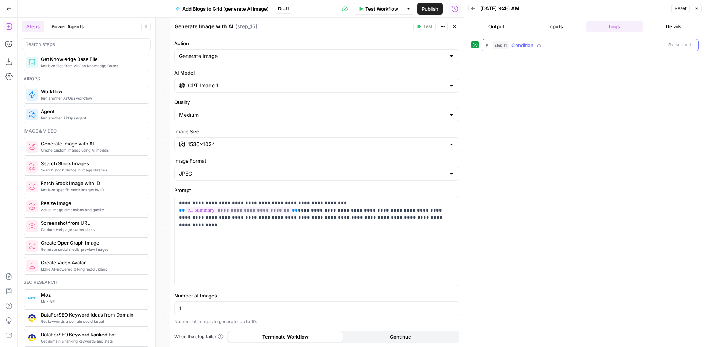
click at [488, 46] on icon "button" at bounding box center [487, 45] width 6 height 6
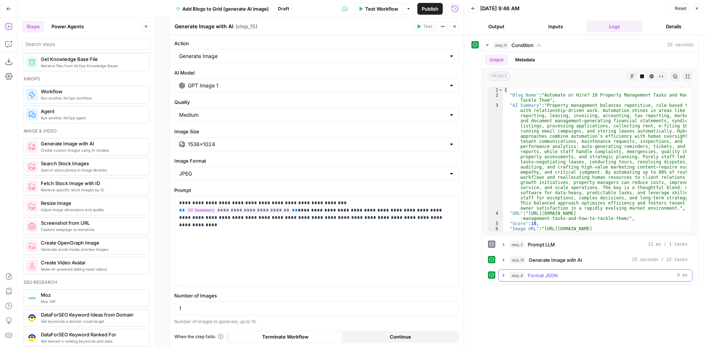
click at [505, 276] on icon "button" at bounding box center [504, 276] width 6 height 6
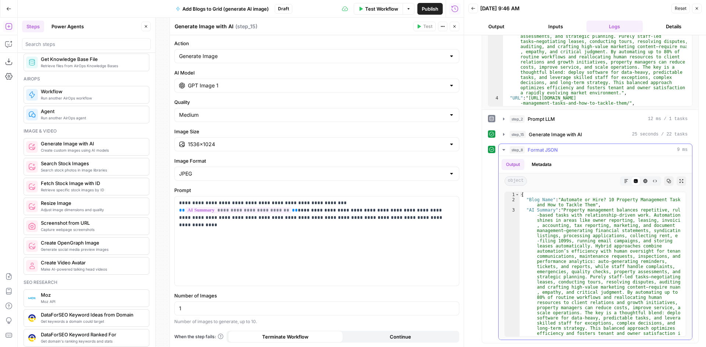
scroll to position [51, 0]
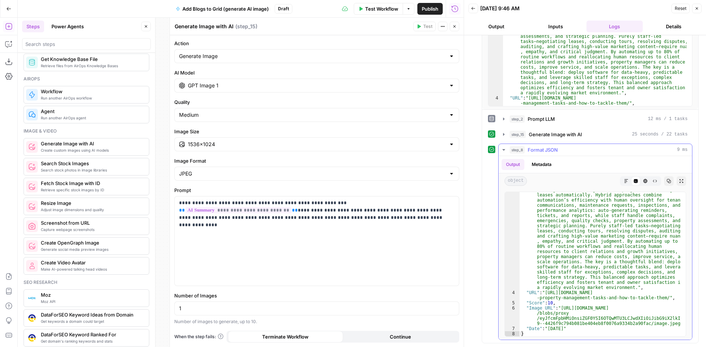
type textarea "**********"
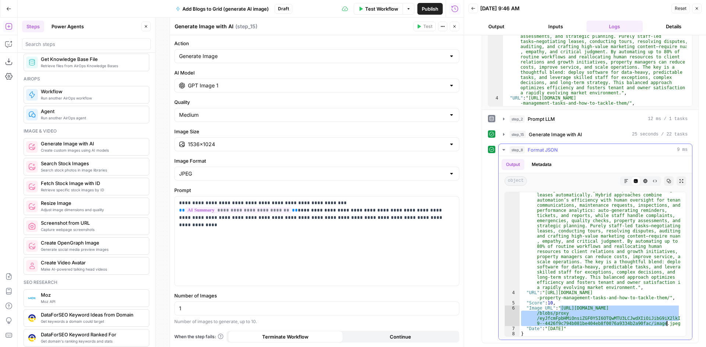
drag, startPoint x: 560, startPoint y: 308, endPoint x: 666, endPoint y: 322, distance: 106.4
click at [666, 322] on div ""AI Summary" : "Property management balances repetitive, rule -based tasks with…" at bounding box center [599, 298] width 161 height 283
click at [457, 24] on button "Close" at bounding box center [455, 27] width 10 height 10
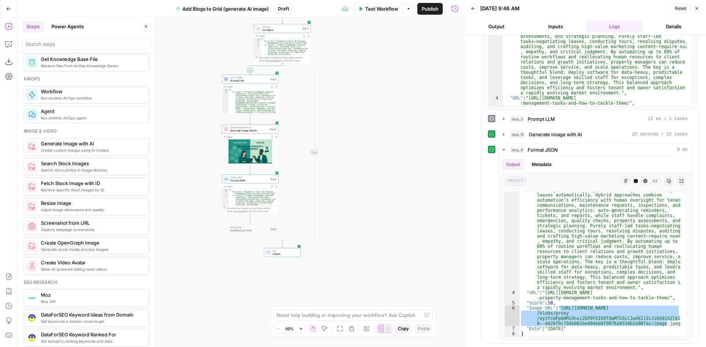
drag, startPoint x: 272, startPoint y: 201, endPoint x: 191, endPoint y: 200, distance: 80.5
click at [191, 200] on div "true false Workflow Set Inputs Inputs Condition Condition Step 11 Output Expand…" at bounding box center [241, 183] width 446 height 330
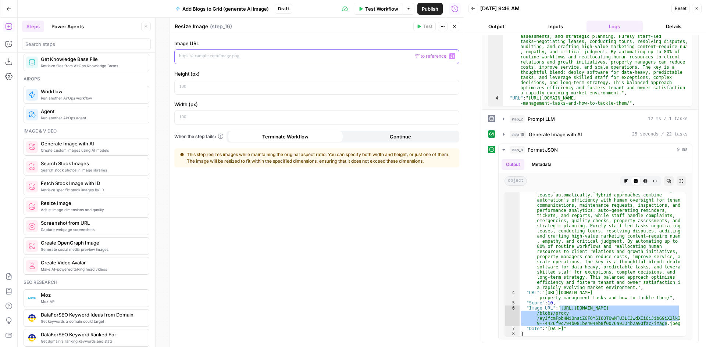
click at [204, 58] on p at bounding box center [311, 56] width 264 height 7
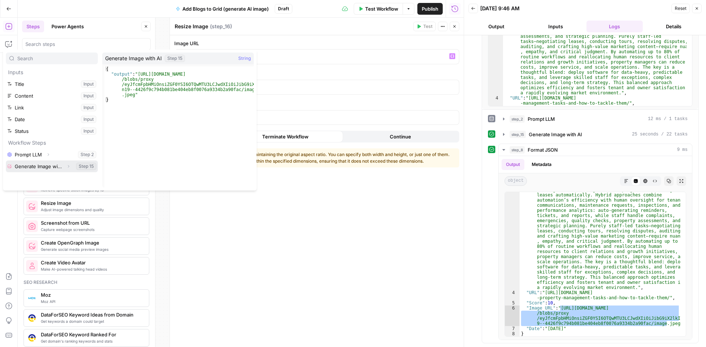
click at [68, 167] on icon "button" at bounding box center [68, 166] width 4 height 4
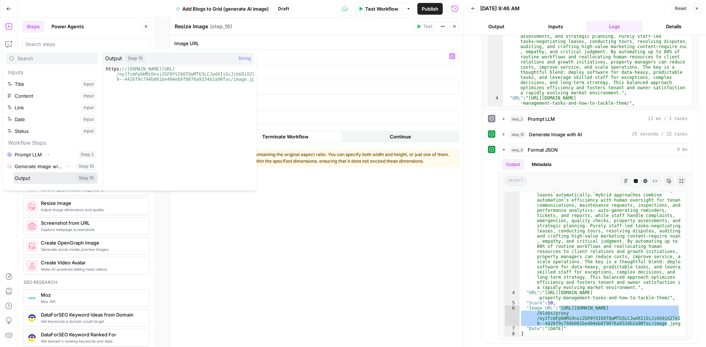
click at [60, 174] on button "Select variable Output" at bounding box center [55, 178] width 85 height 12
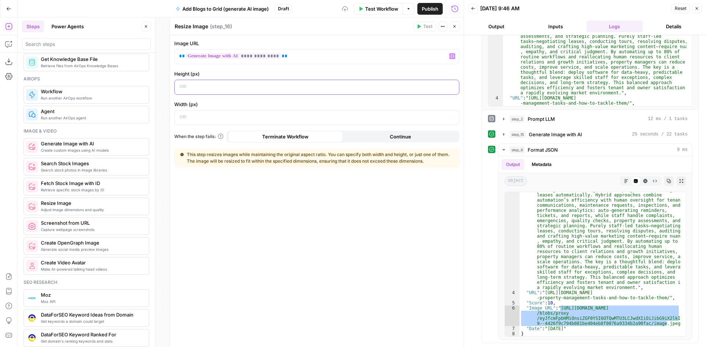
click at [264, 88] on p at bounding box center [311, 86] width 264 height 7
click at [203, 84] on p at bounding box center [311, 86] width 264 height 7
click at [192, 115] on p at bounding box center [311, 117] width 264 height 7
click at [236, 209] on div "**********" at bounding box center [317, 191] width 294 height 312
click at [455, 25] on icon "button" at bounding box center [454, 26] width 4 height 4
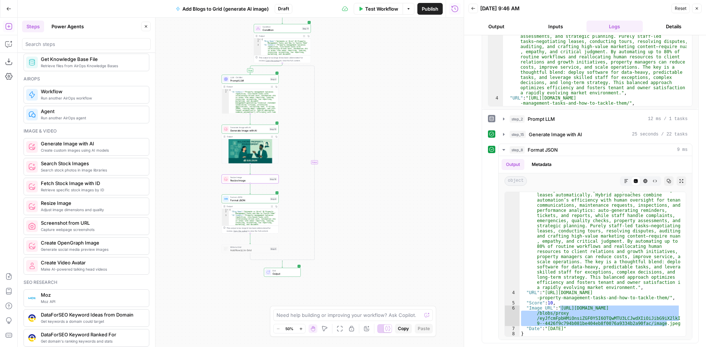
click at [256, 200] on span "Format JSON" at bounding box center [249, 201] width 38 height 4
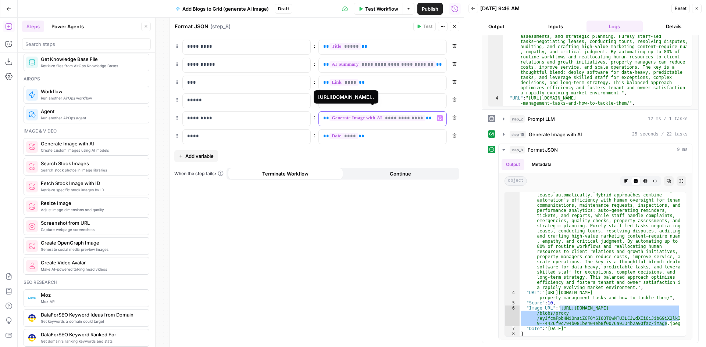
drag, startPoint x: 427, startPoint y: 118, endPoint x: 324, endPoint y: 118, distance: 102.9
click at [324, 118] on p "**********" at bounding box center [376, 118] width 107 height 7
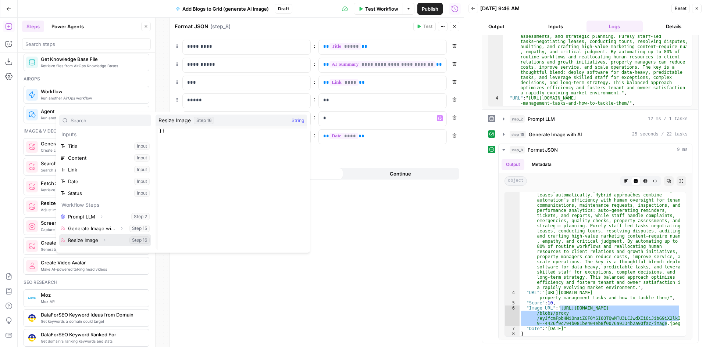
click at [104, 240] on icon "button" at bounding box center [104, 240] width 4 height 4
click at [102, 242] on button "Select variable Output" at bounding box center [109, 244] width 85 height 12
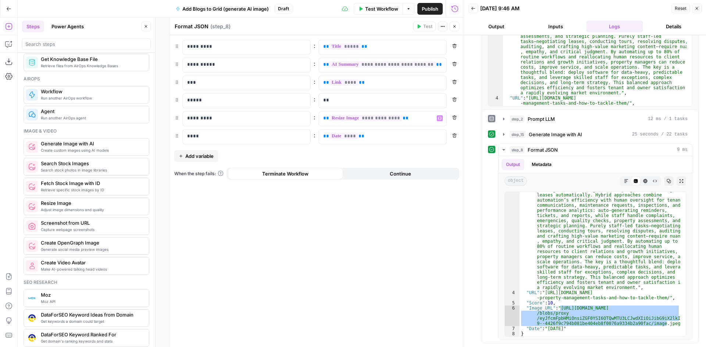
click at [367, 7] on span "Test Workflow" at bounding box center [381, 8] width 33 height 7
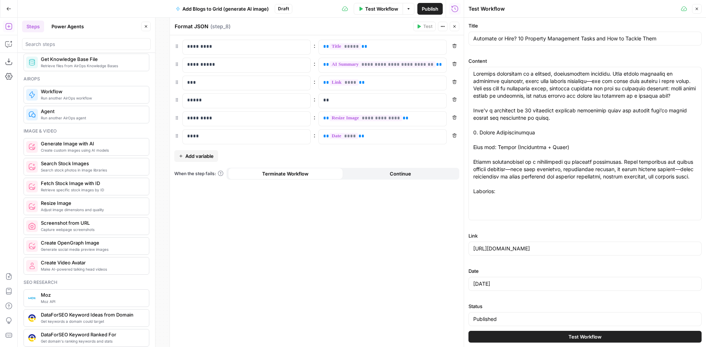
click at [493, 331] on button "Test Workflow" at bounding box center [584, 337] width 233 height 12
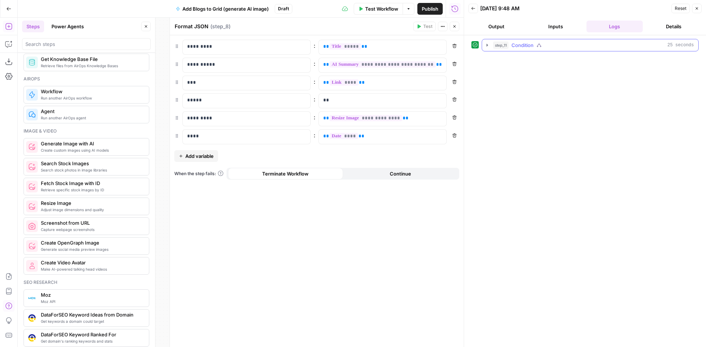
click at [486, 43] on icon "button" at bounding box center [487, 45] width 6 height 6
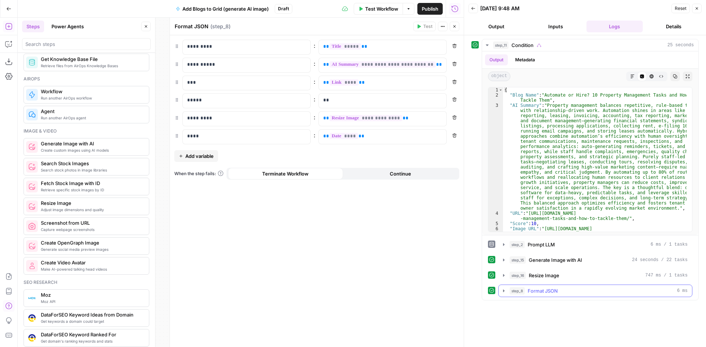
click at [505, 292] on icon "button" at bounding box center [504, 291] width 6 height 6
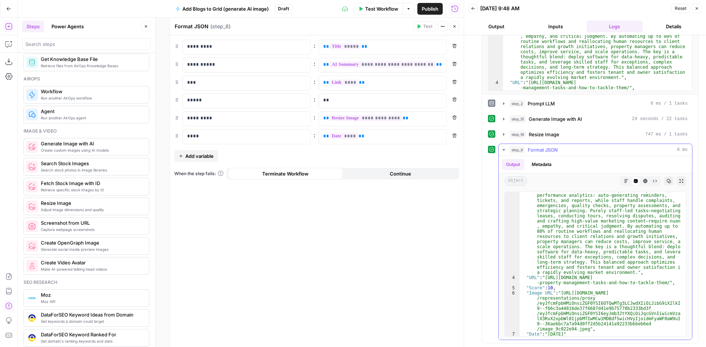
scroll to position [72, 0]
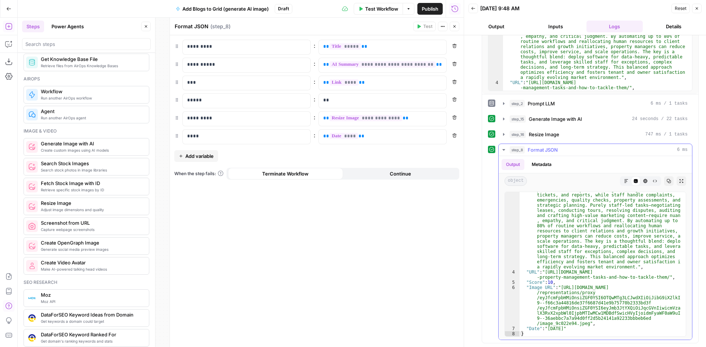
type textarea "**********"
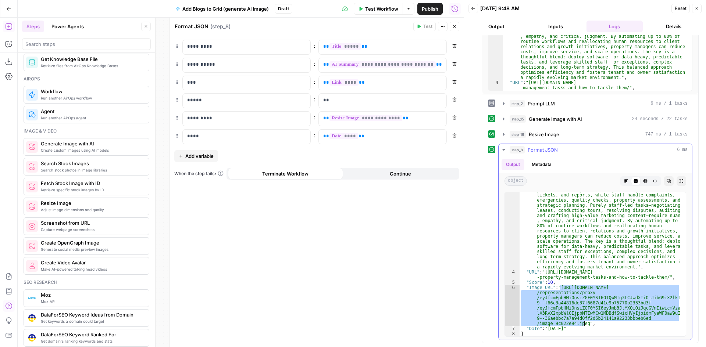
drag, startPoint x: 560, startPoint y: 286, endPoint x: 583, endPoint y: 323, distance: 43.6
click at [583, 323] on div ""AI Summary" : "Property management balances repetitive, rule -based tasks with…" at bounding box center [599, 277] width 161 height 283
click at [457, 27] on button "Close" at bounding box center [455, 27] width 10 height 10
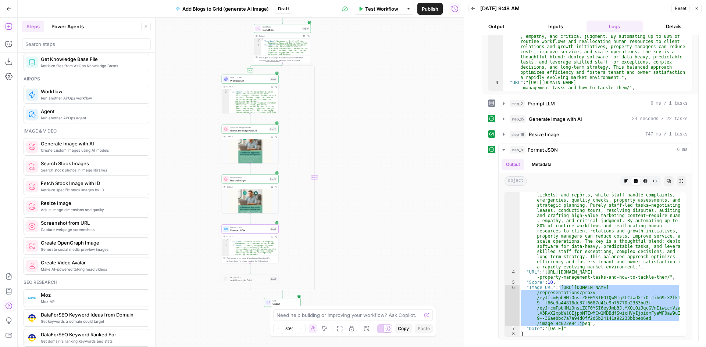
click at [243, 131] on span "Generate Image with AI" at bounding box center [248, 131] width 37 height 4
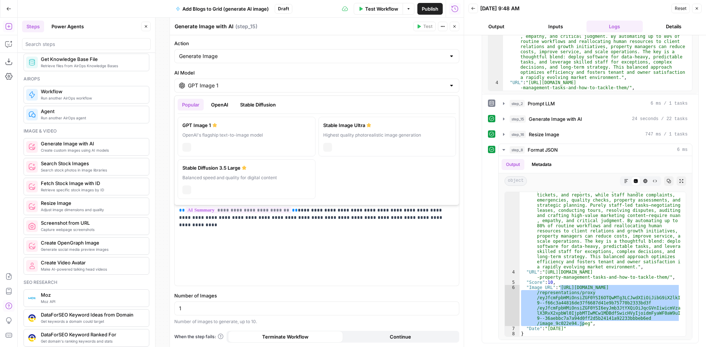
click at [309, 88] on input "GPT Image 1" at bounding box center [317, 85] width 258 height 7
click at [225, 106] on button "OpenAI" at bounding box center [220, 105] width 26 height 12
click at [244, 105] on button "Stable Diffusion" at bounding box center [258, 105] width 44 height 12
click at [190, 100] on button "Popular" at bounding box center [191, 105] width 26 height 12
click at [458, 100] on div "Popular OpenAI Stable Diffusion GPT Image 1 OpenAI's flagship text-to-image mod…" at bounding box center [316, 151] width 285 height 110
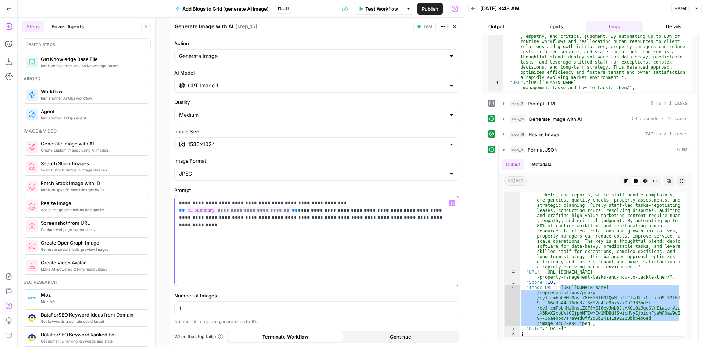
click at [313, 220] on p "**********" at bounding box center [316, 211] width 275 height 22
click at [474, 11] on button "Back" at bounding box center [473, 9] width 10 height 10
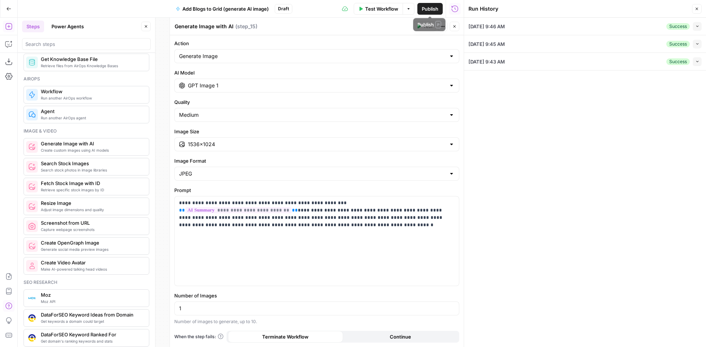
click at [371, 8] on span "Test Workflow" at bounding box center [381, 8] width 33 height 7
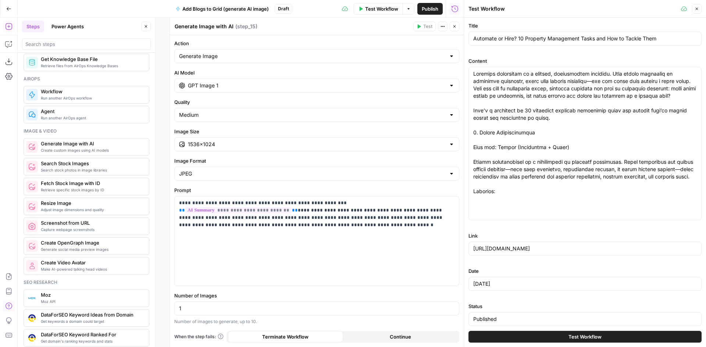
click at [518, 334] on button "Test Workflow" at bounding box center [584, 337] width 233 height 12
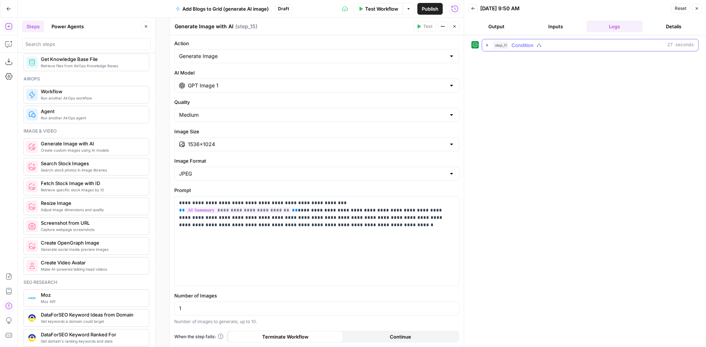
click at [485, 47] on icon "button" at bounding box center [487, 45] width 6 height 6
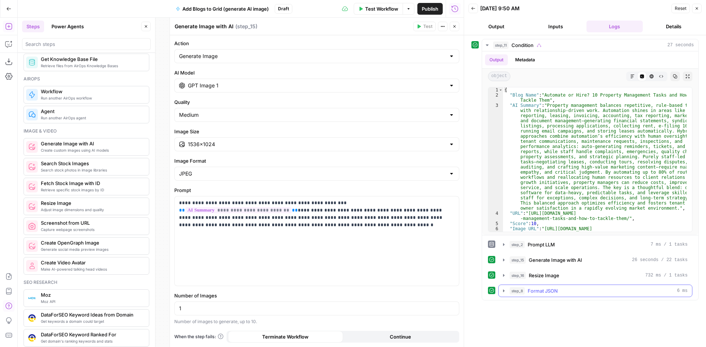
click at [503, 293] on icon "button" at bounding box center [504, 291] width 6 height 6
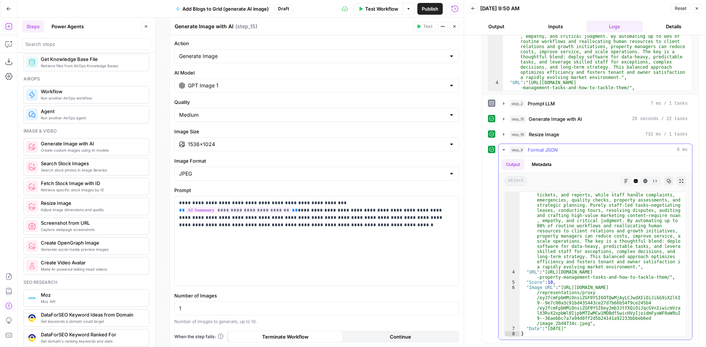
scroll to position [72, 0]
type textarea "**********"
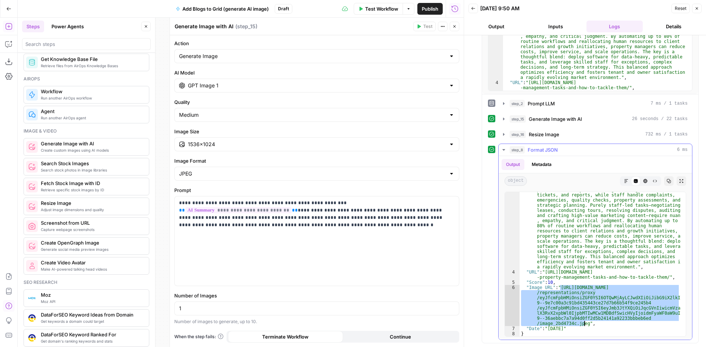
drag, startPoint x: 560, startPoint y: 287, endPoint x: 583, endPoint y: 322, distance: 42.9
click at [583, 322] on div ""AI Summary" : "Property management balances repetitive, rule -based tasks with…" at bounding box center [599, 277] width 161 height 283
click at [549, 24] on button "Inputs" at bounding box center [556, 27] width 56 height 12
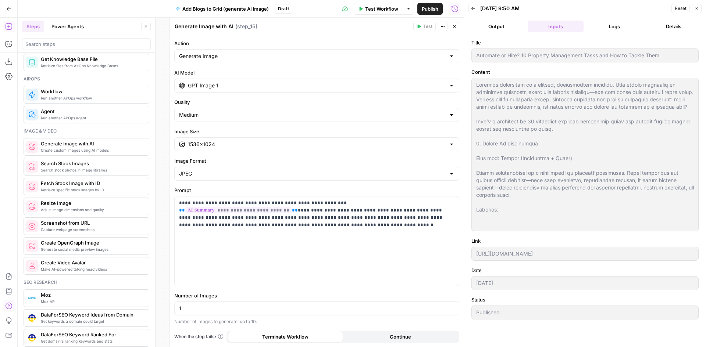
scroll to position [0, 0]
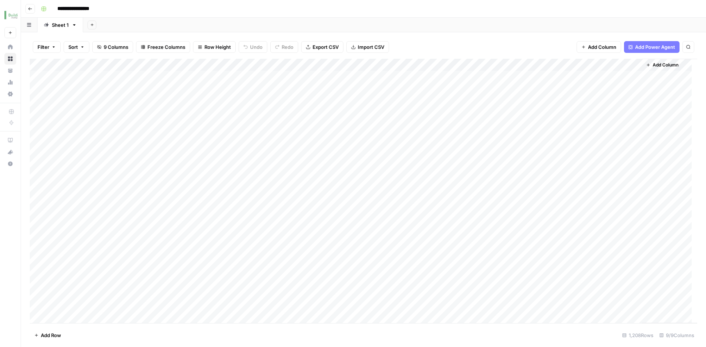
click at [97, 63] on div "Add Column" at bounding box center [363, 191] width 667 height 265
click at [58, 56] on div "Filter Sort 9 Columns Freeze Columns Row Height Undo Redo Export CSV Import CSV…" at bounding box center [363, 47] width 667 height 24
click at [172, 63] on div "Add Column" at bounding box center [363, 191] width 667 height 265
click at [189, 56] on div "Filter Sort 9 Columns Freeze Columns Row Height Undo Redo Export CSV Import CSV…" at bounding box center [363, 47] width 667 height 24
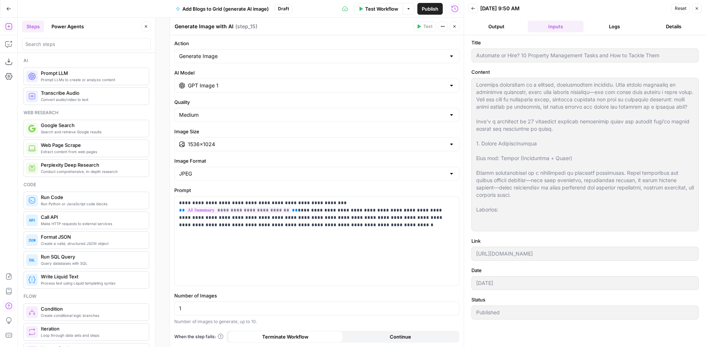
scroll to position [441, 0]
